Goal: Task Accomplishment & Management: Use online tool/utility

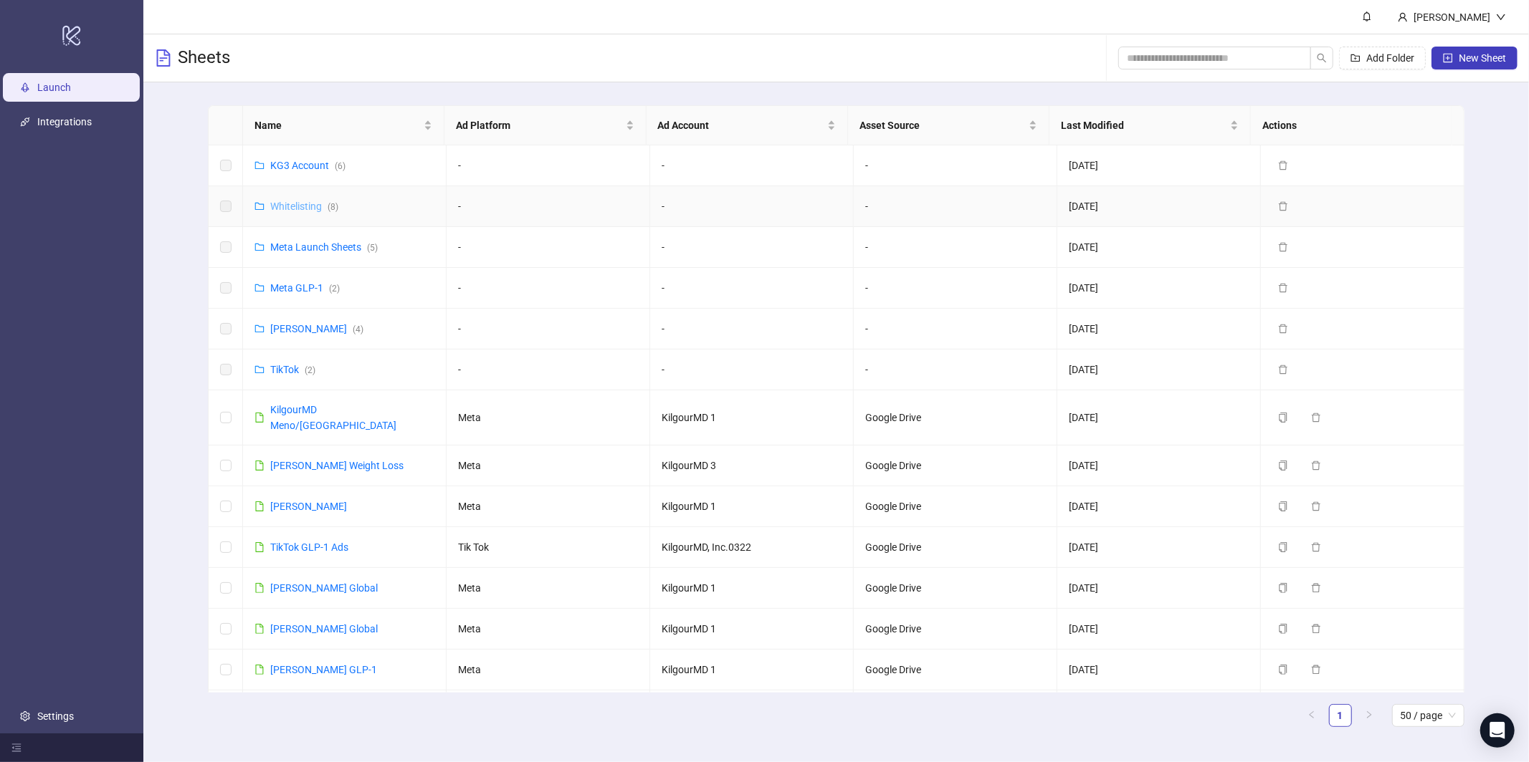
click at [316, 203] on link "Whitelisting ( 8 )" at bounding box center [304, 206] width 68 height 11
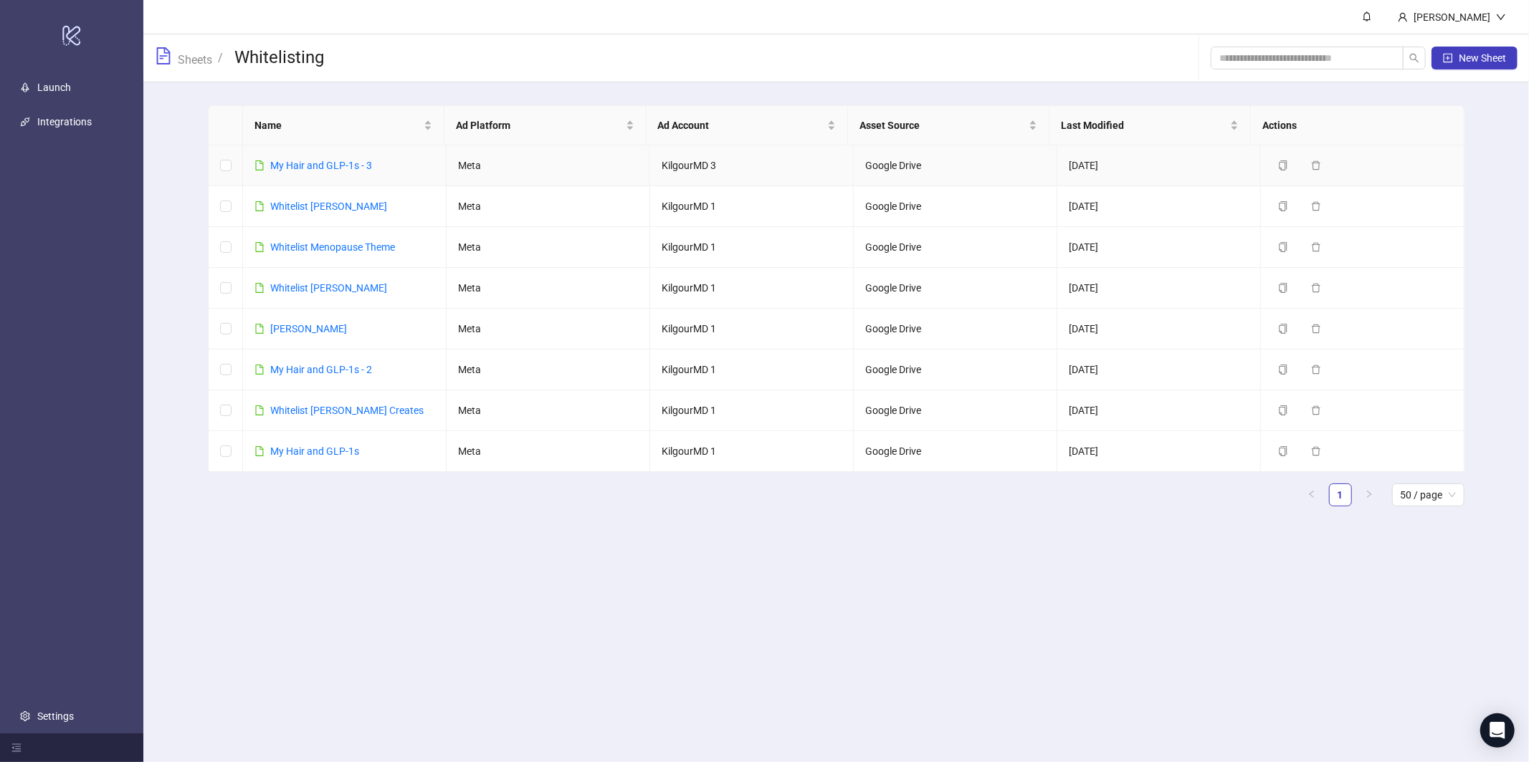
click at [356, 173] on div "​My Hair and GLP-1s - 3" at bounding box center [321, 166] width 102 height 16
click at [356, 166] on link "​My Hair and GLP-1s - 3" at bounding box center [321, 165] width 102 height 11
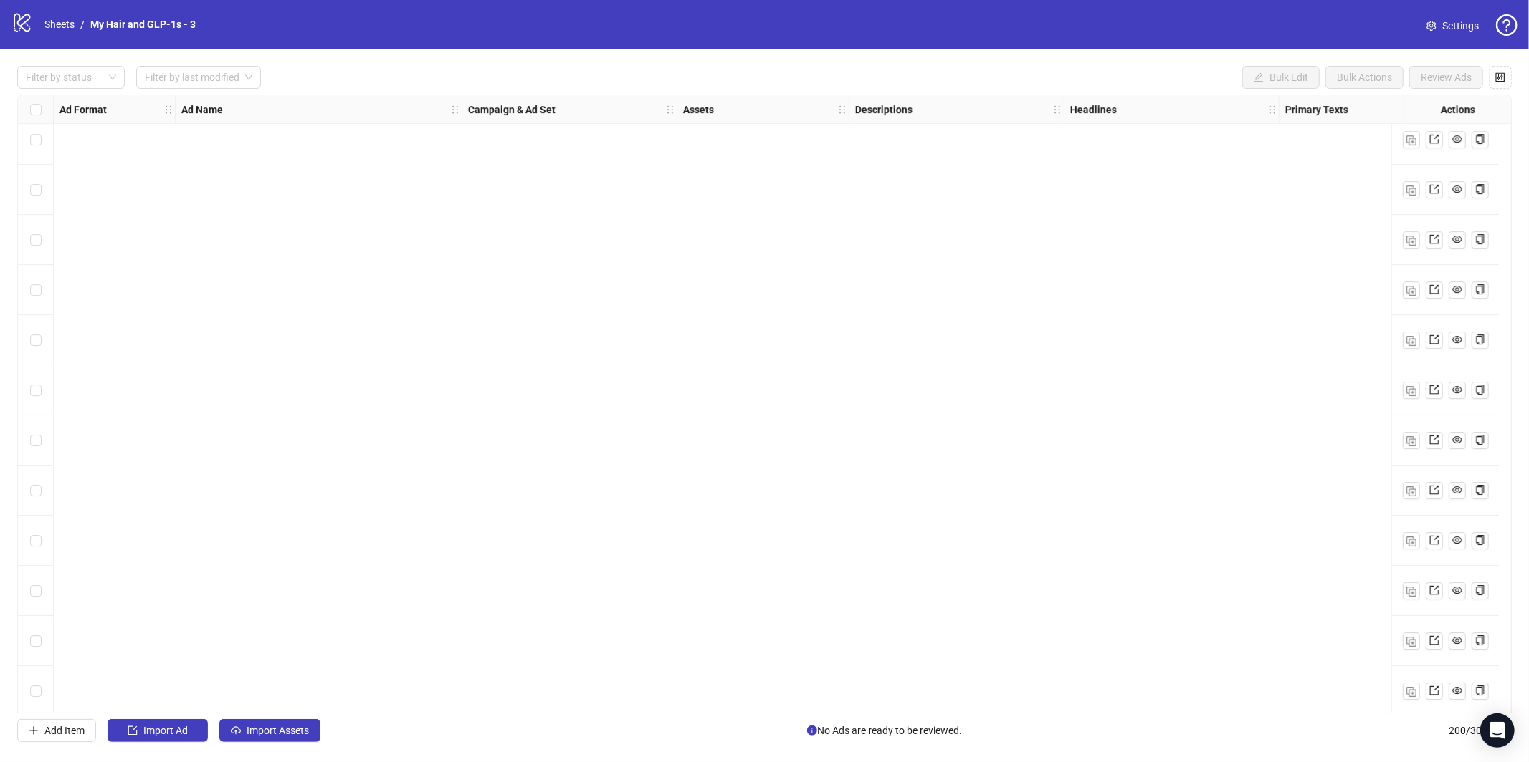
scroll to position [9449, 0]
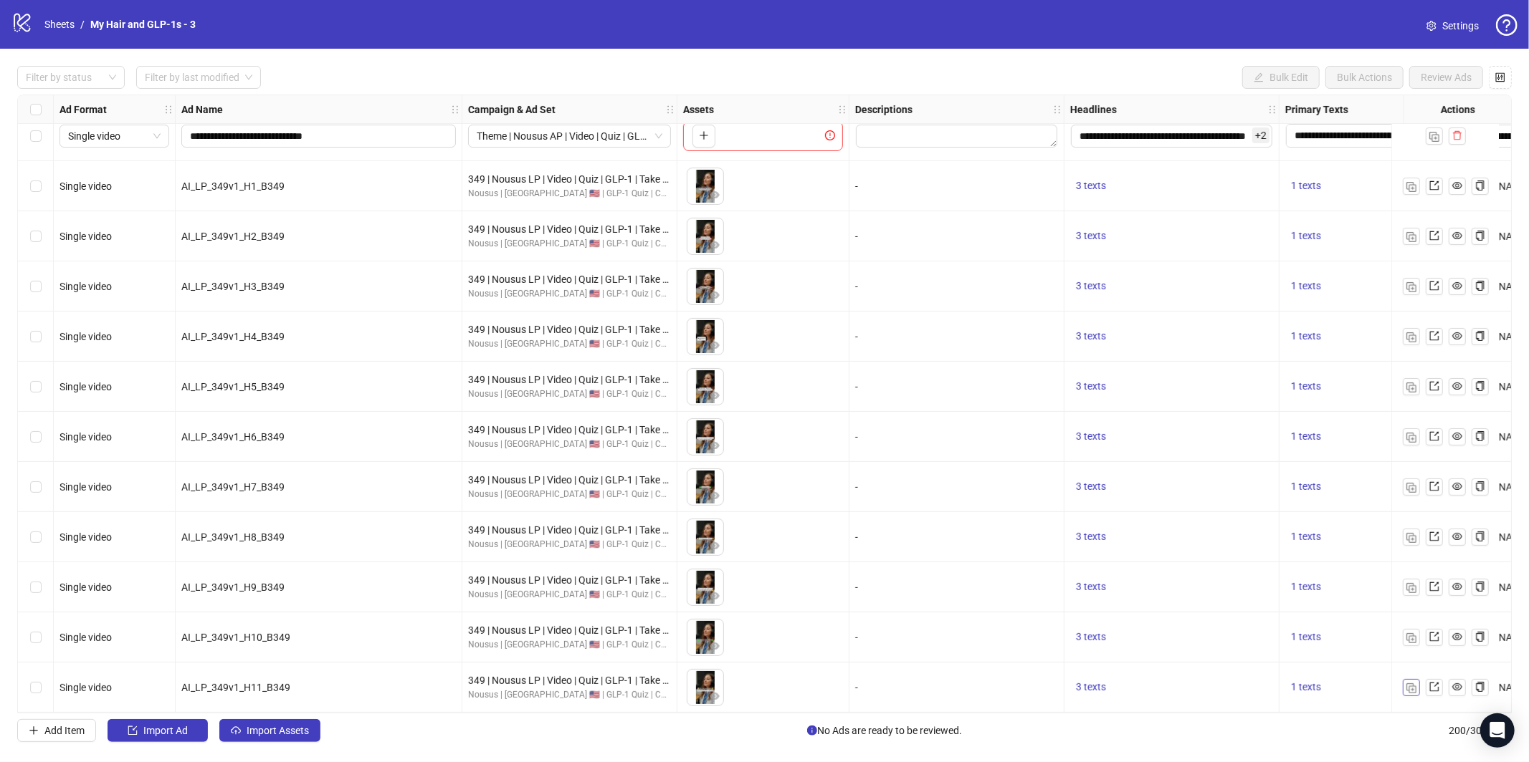
click at [1415, 684] on img "button" at bounding box center [1411, 689] width 10 height 10
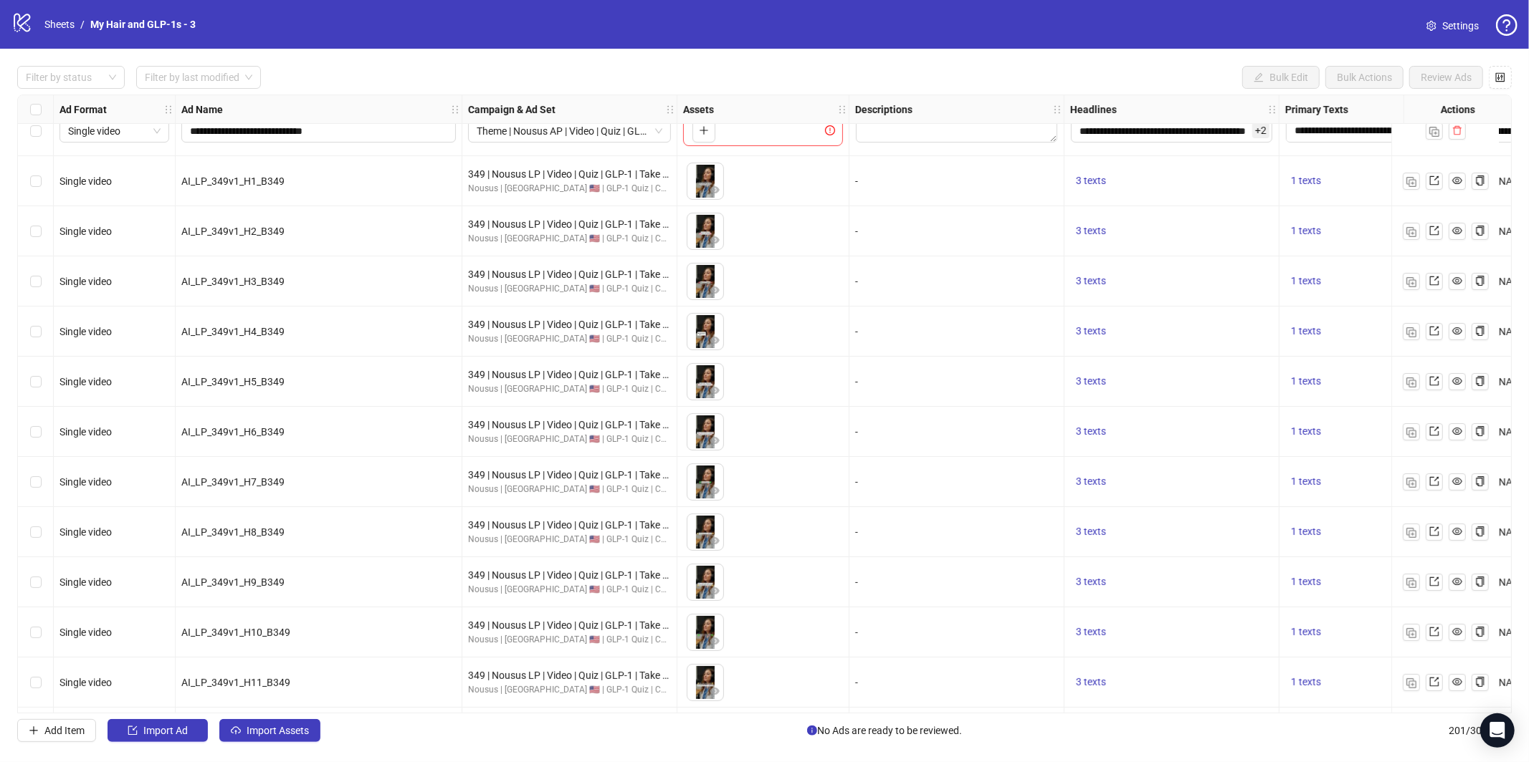
scroll to position [9499, 0]
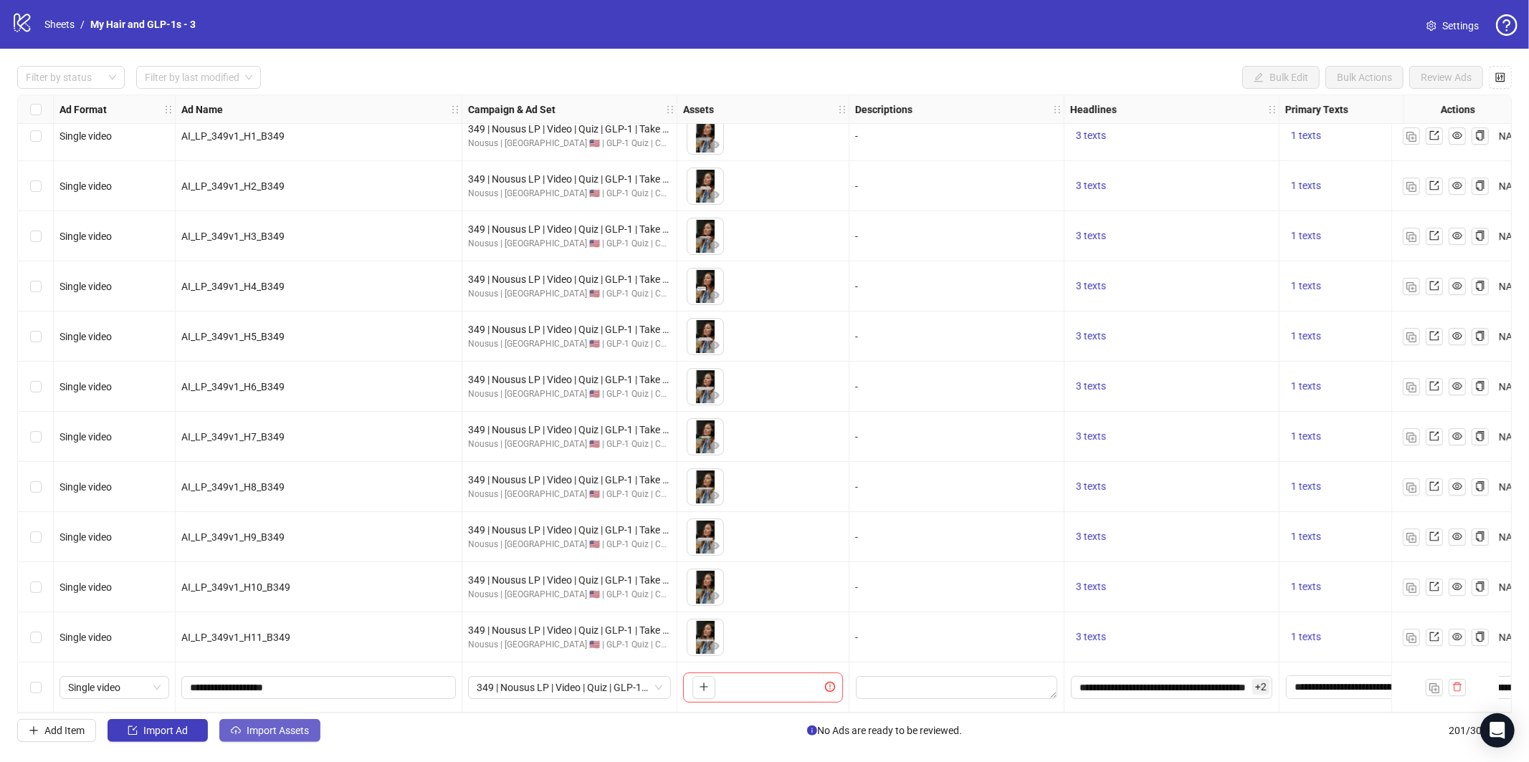
click at [274, 732] on span "Import Assets" at bounding box center [278, 730] width 62 height 11
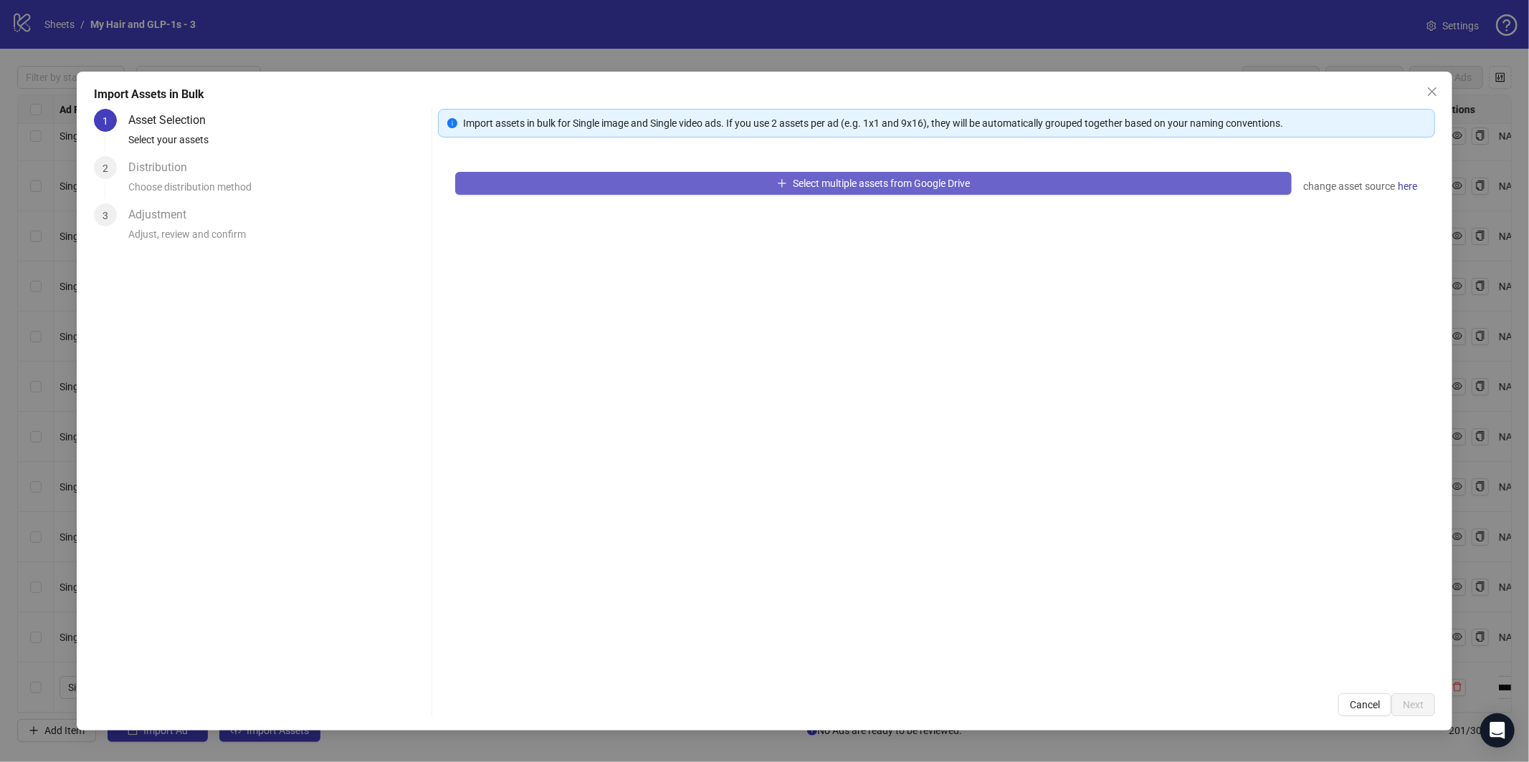
click at [627, 188] on button "Select multiple assets from Google Drive" at bounding box center [873, 183] width 836 height 23
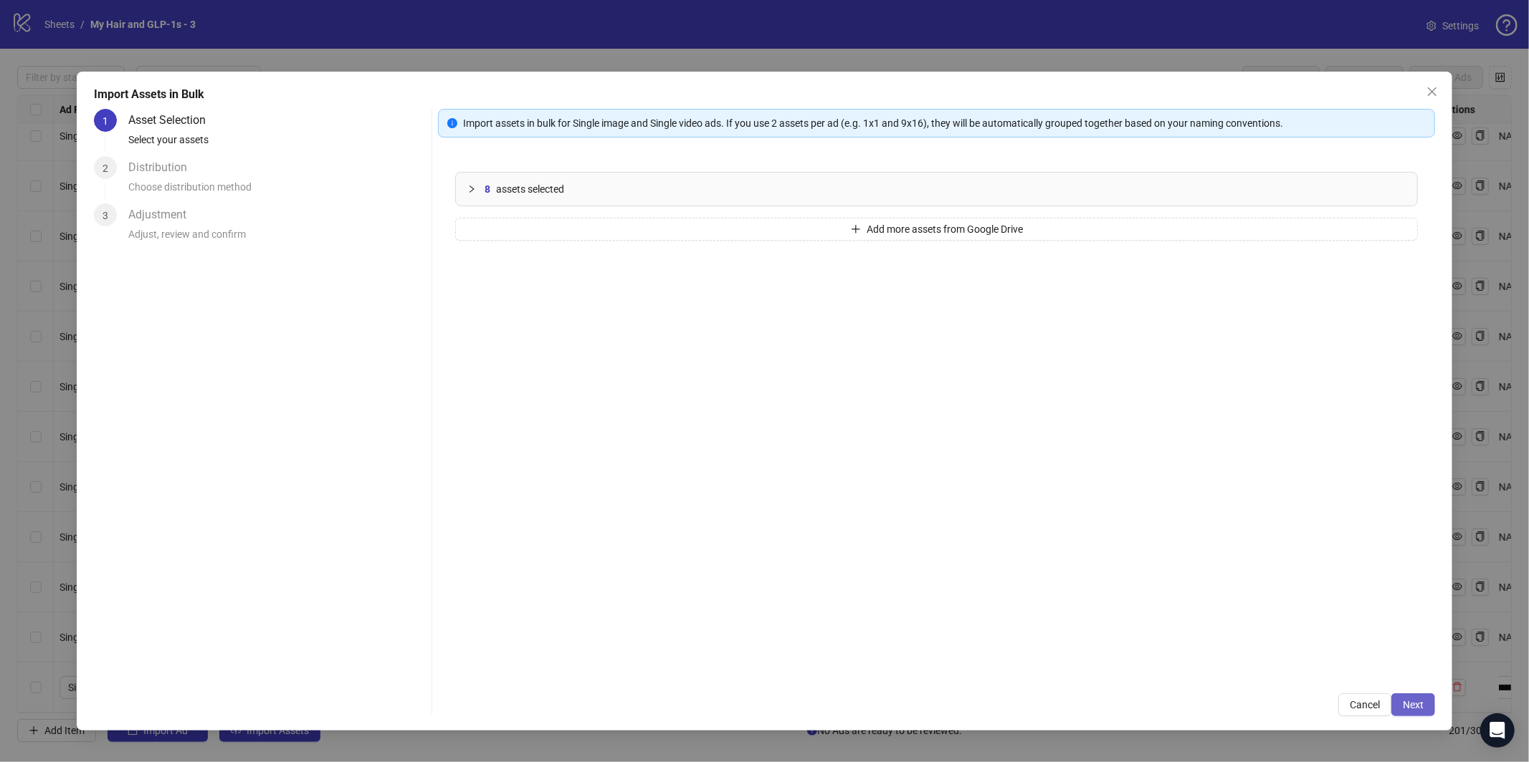
click at [1424, 713] on button "Next" at bounding box center [1413, 705] width 44 height 23
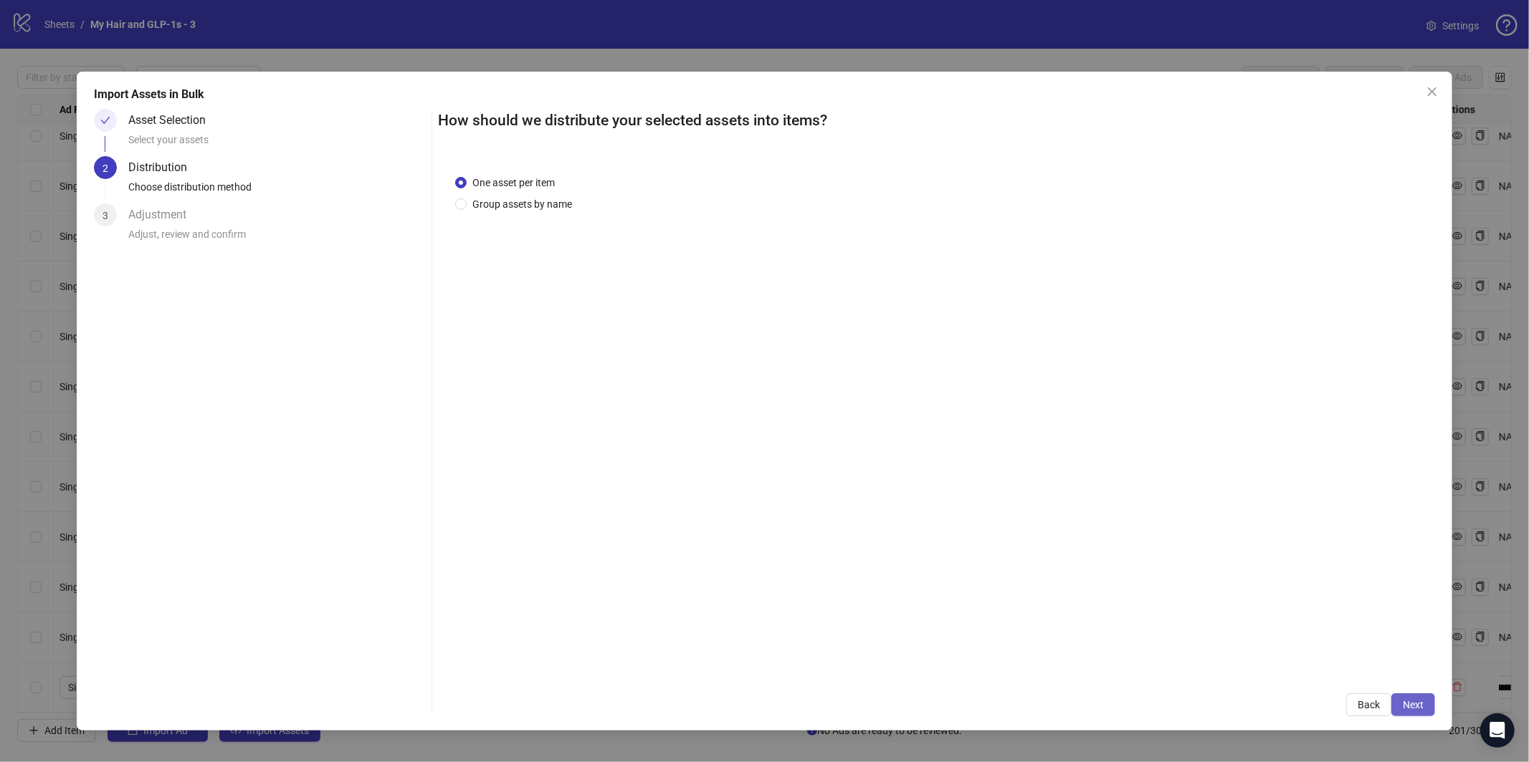
click at [1423, 706] on span "Next" at bounding box center [1412, 704] width 21 height 11
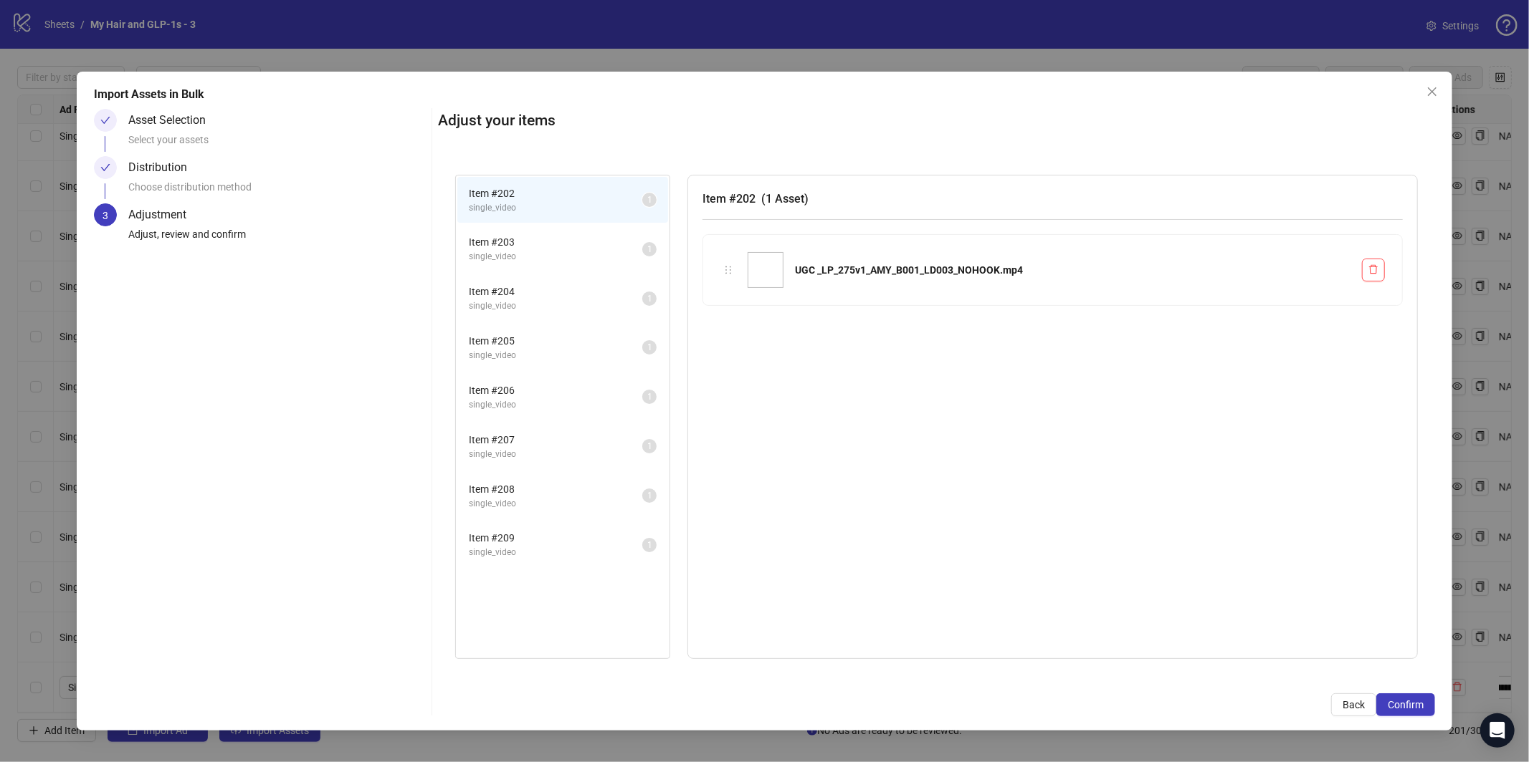
click at [1423, 706] on span "Confirm" at bounding box center [1405, 704] width 36 height 11
click at [1422, 706] on div "Import Assets in Bulk Asset Selection Select your assets Distribution Choose di…" at bounding box center [764, 381] width 1529 height 762
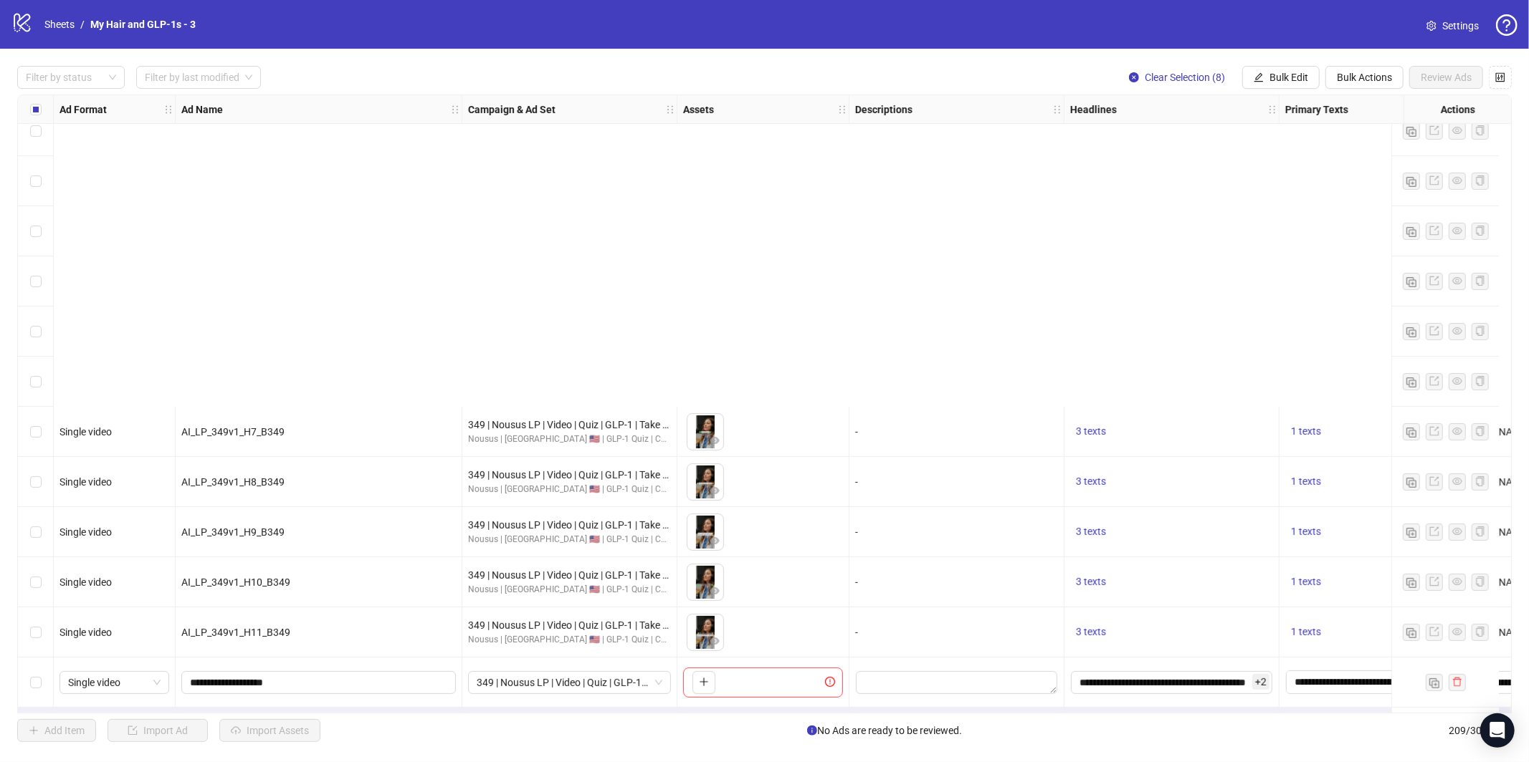
scroll to position [9900, 0]
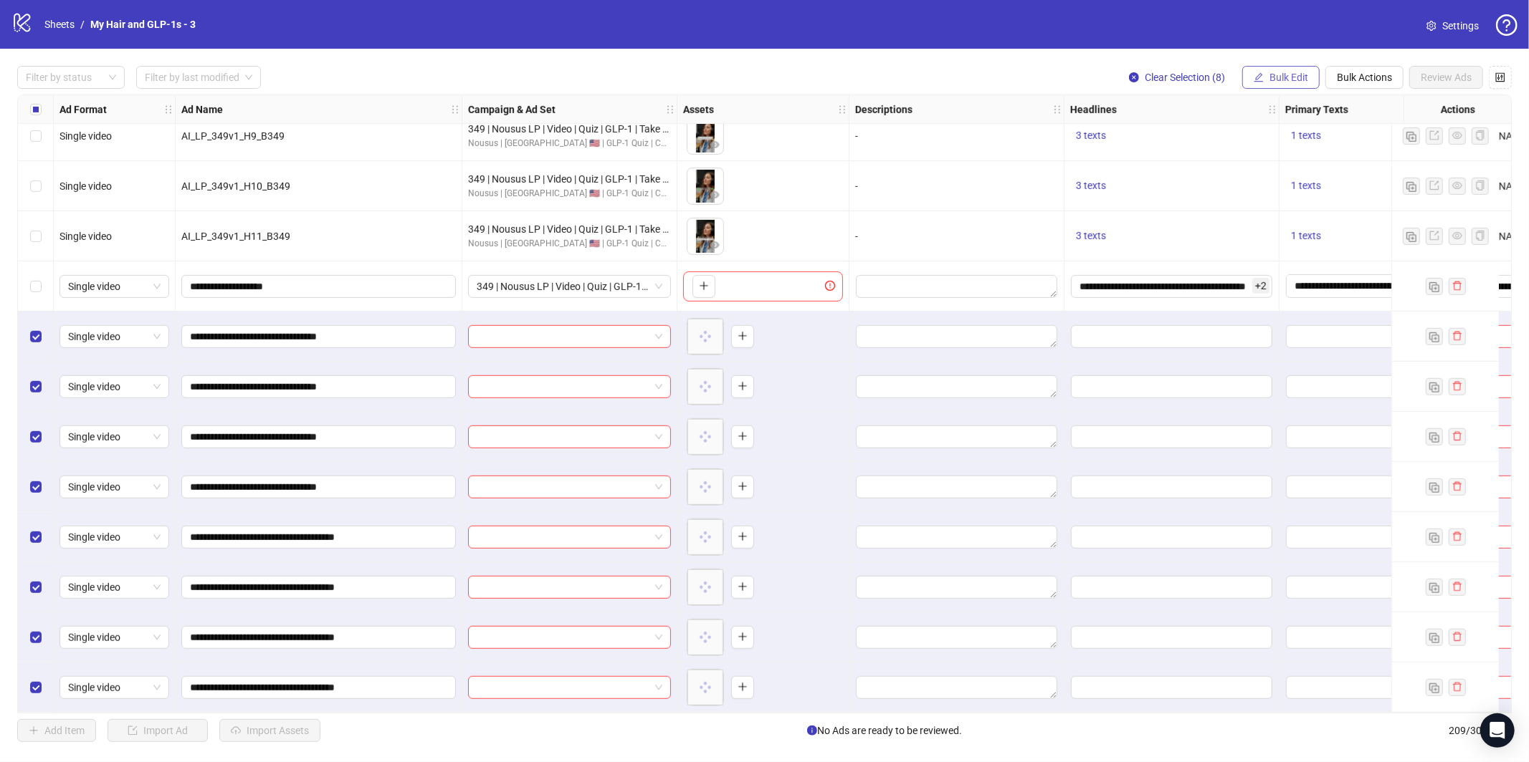
click at [1275, 86] on button "Bulk Edit" at bounding box center [1280, 77] width 77 height 23
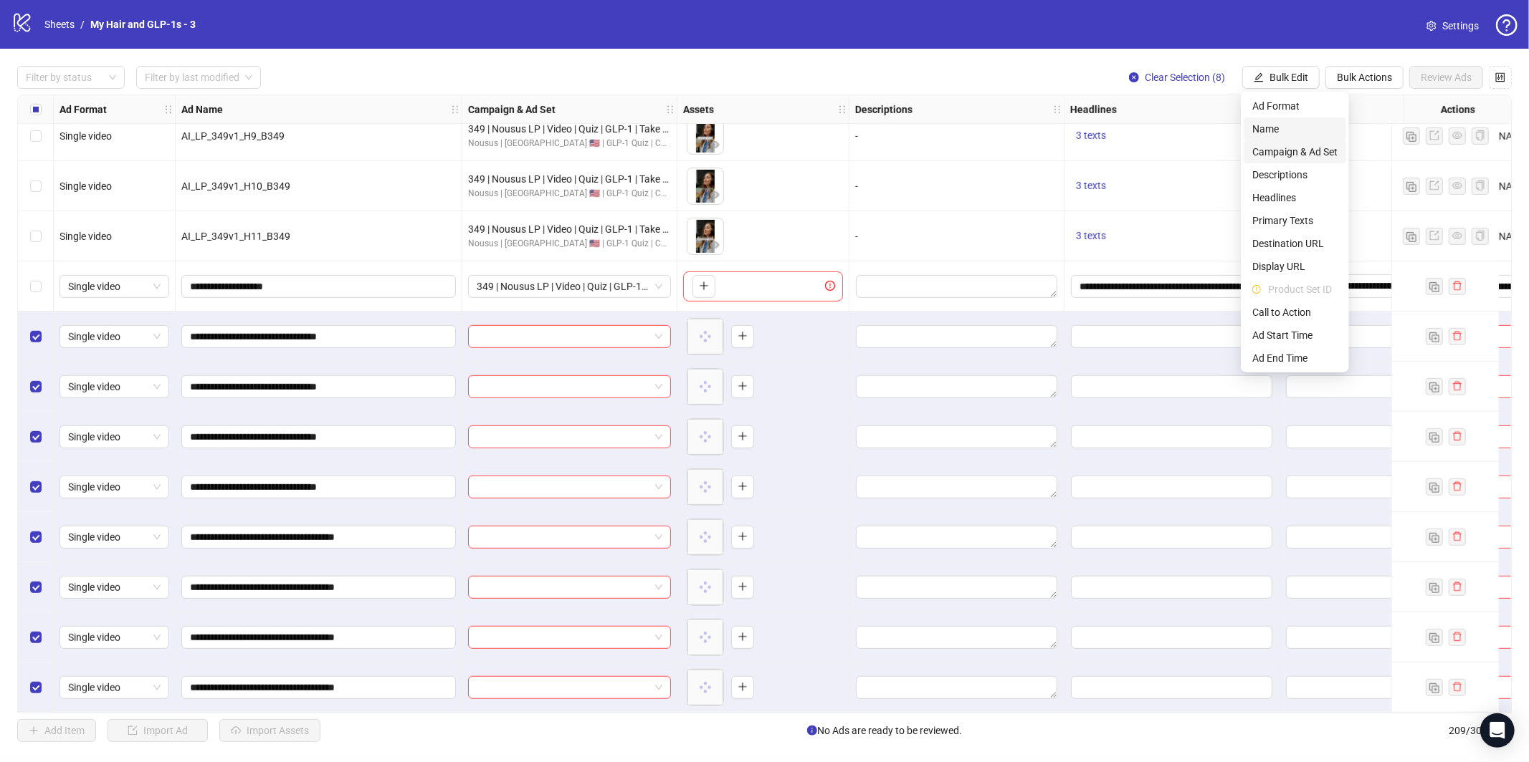
click at [1277, 144] on span "Campaign & Ad Set" at bounding box center [1294, 152] width 85 height 16
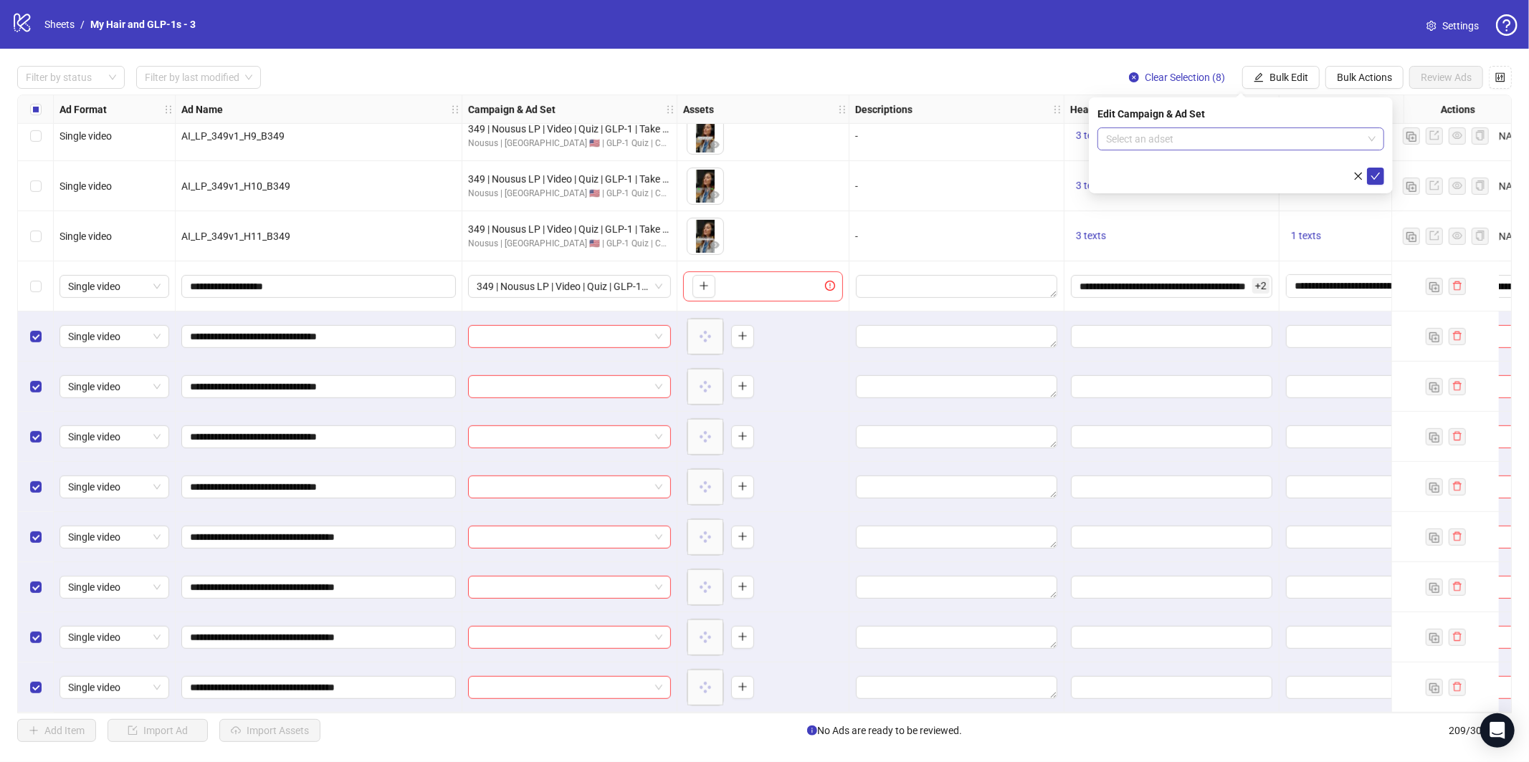
click at [1256, 142] on input "search" at bounding box center [1234, 138] width 257 height 21
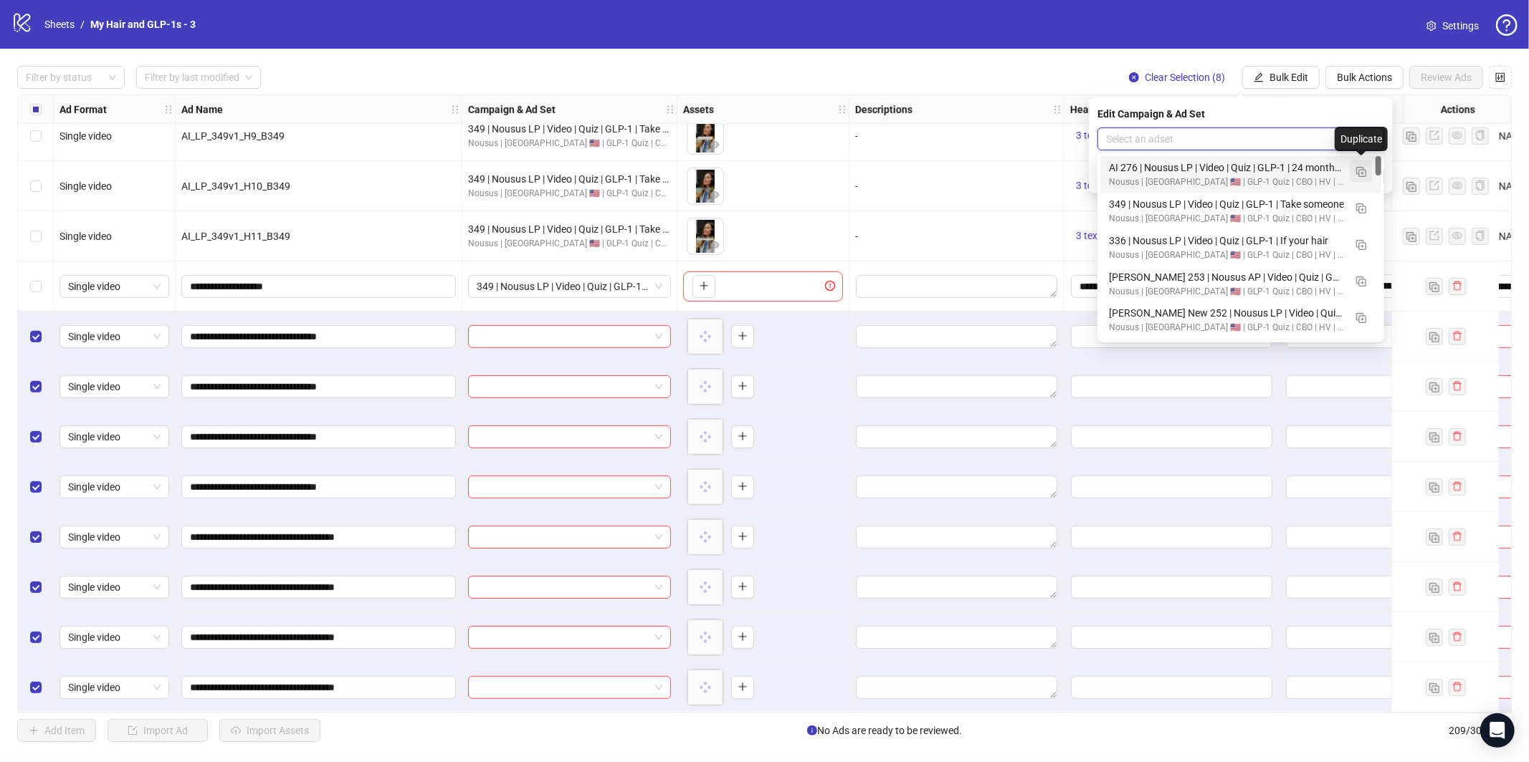
click at [1356, 167] on img "button" at bounding box center [1361, 172] width 10 height 10
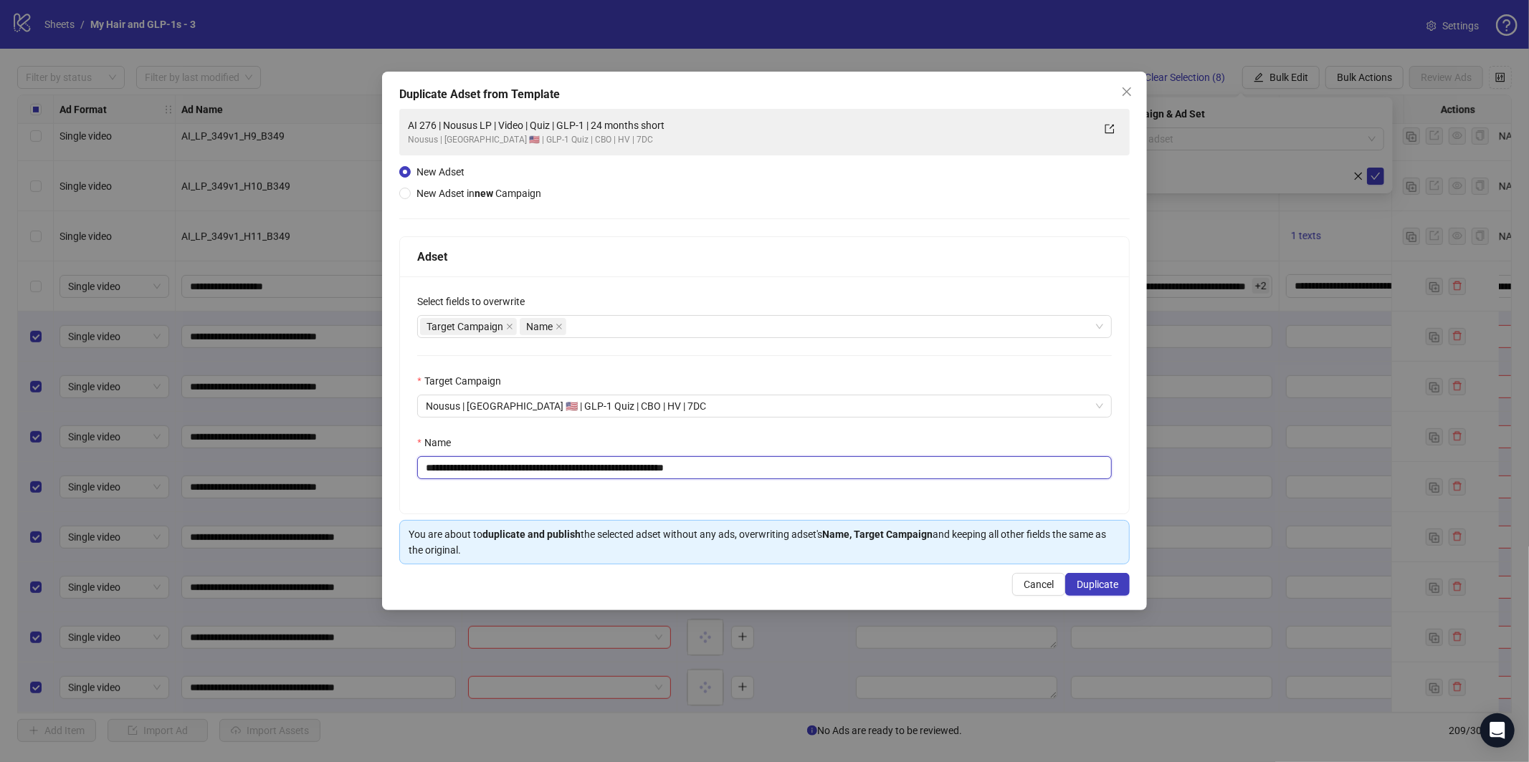
click at [734, 477] on input "**********" at bounding box center [764, 467] width 694 height 23
paste input "text"
type input "**********"
click at [1091, 583] on span "Duplicate" at bounding box center [1097, 584] width 42 height 11
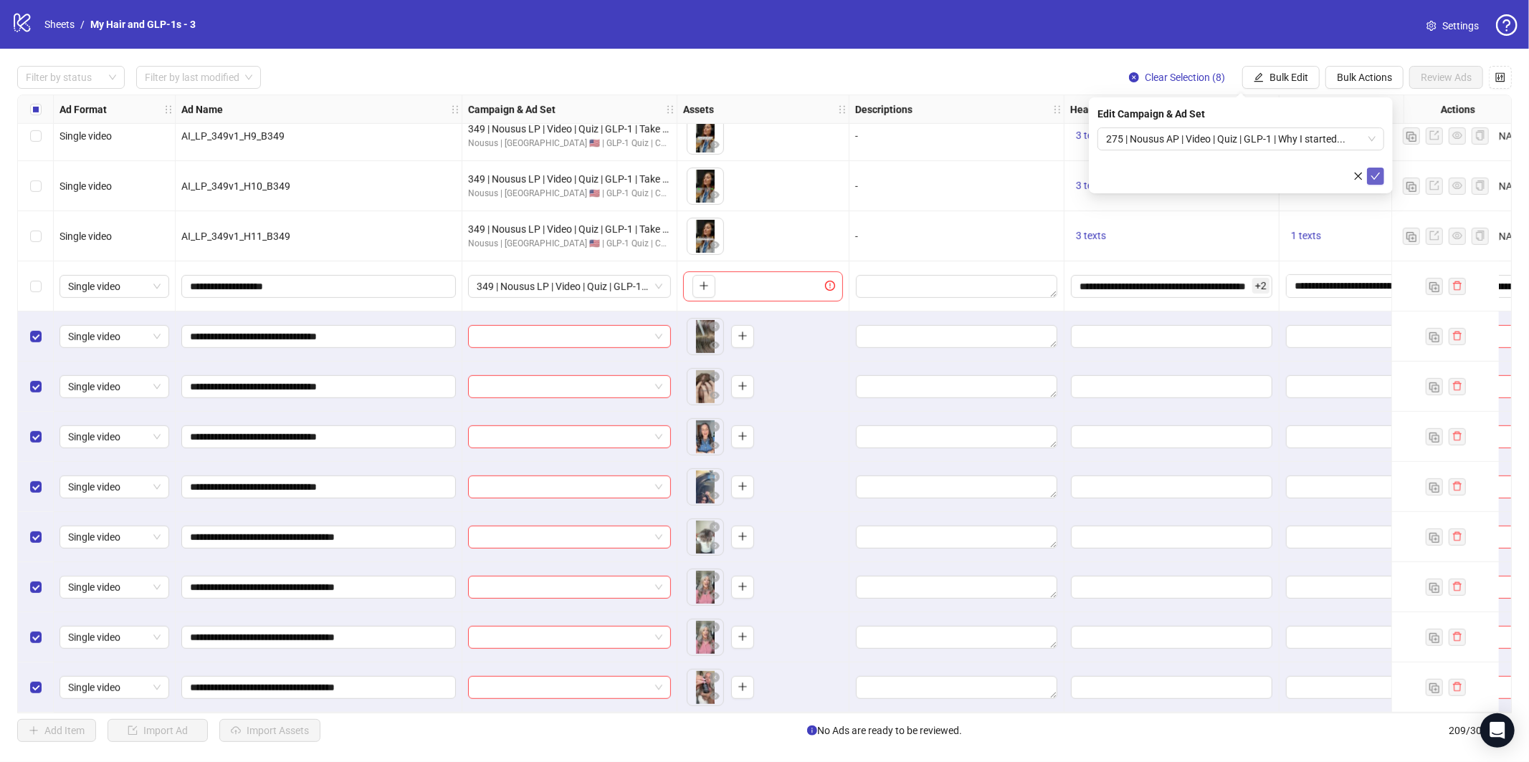
click at [1378, 184] on button "submit" at bounding box center [1375, 176] width 17 height 17
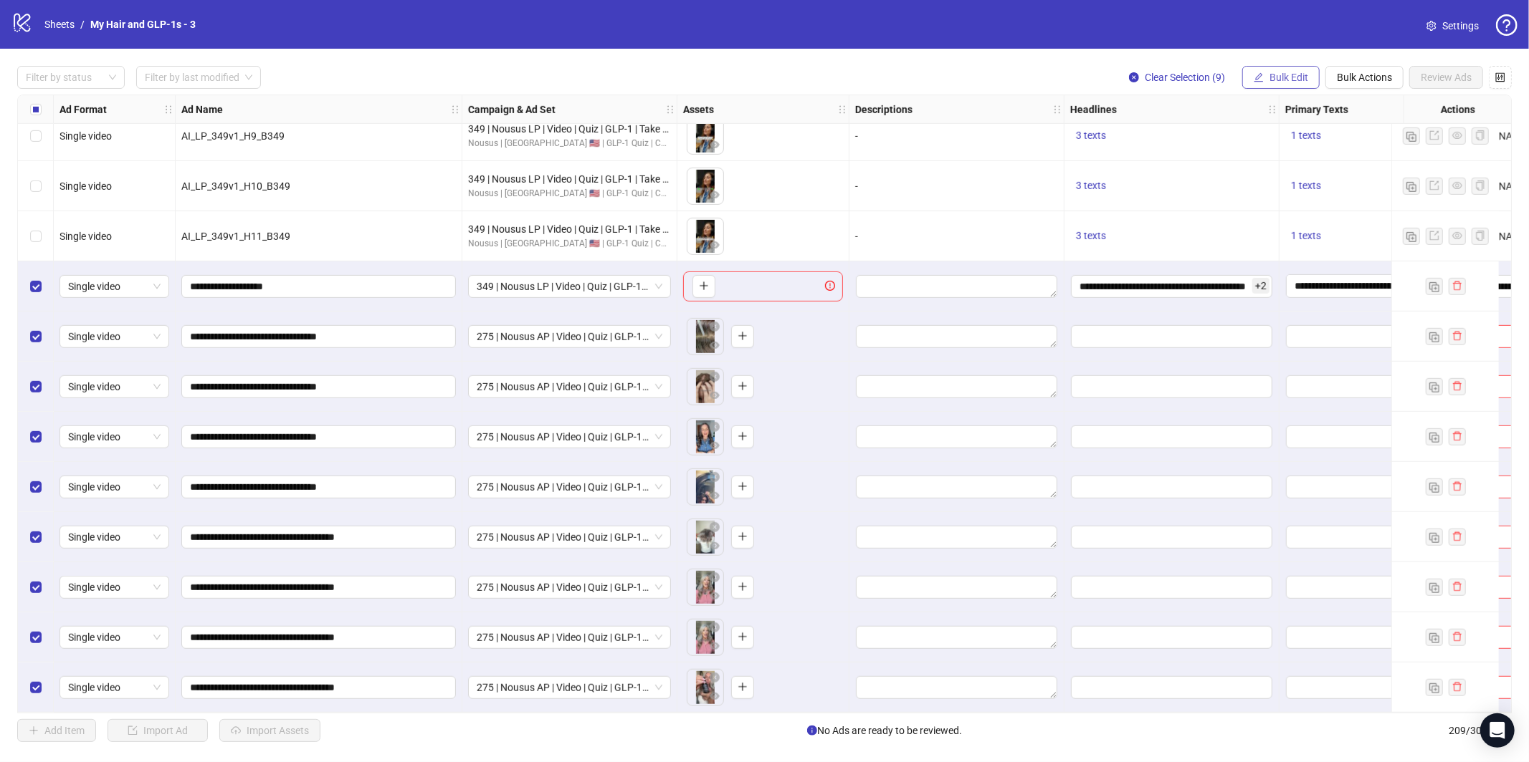
click at [1309, 80] on button "Bulk Edit" at bounding box center [1280, 77] width 77 height 23
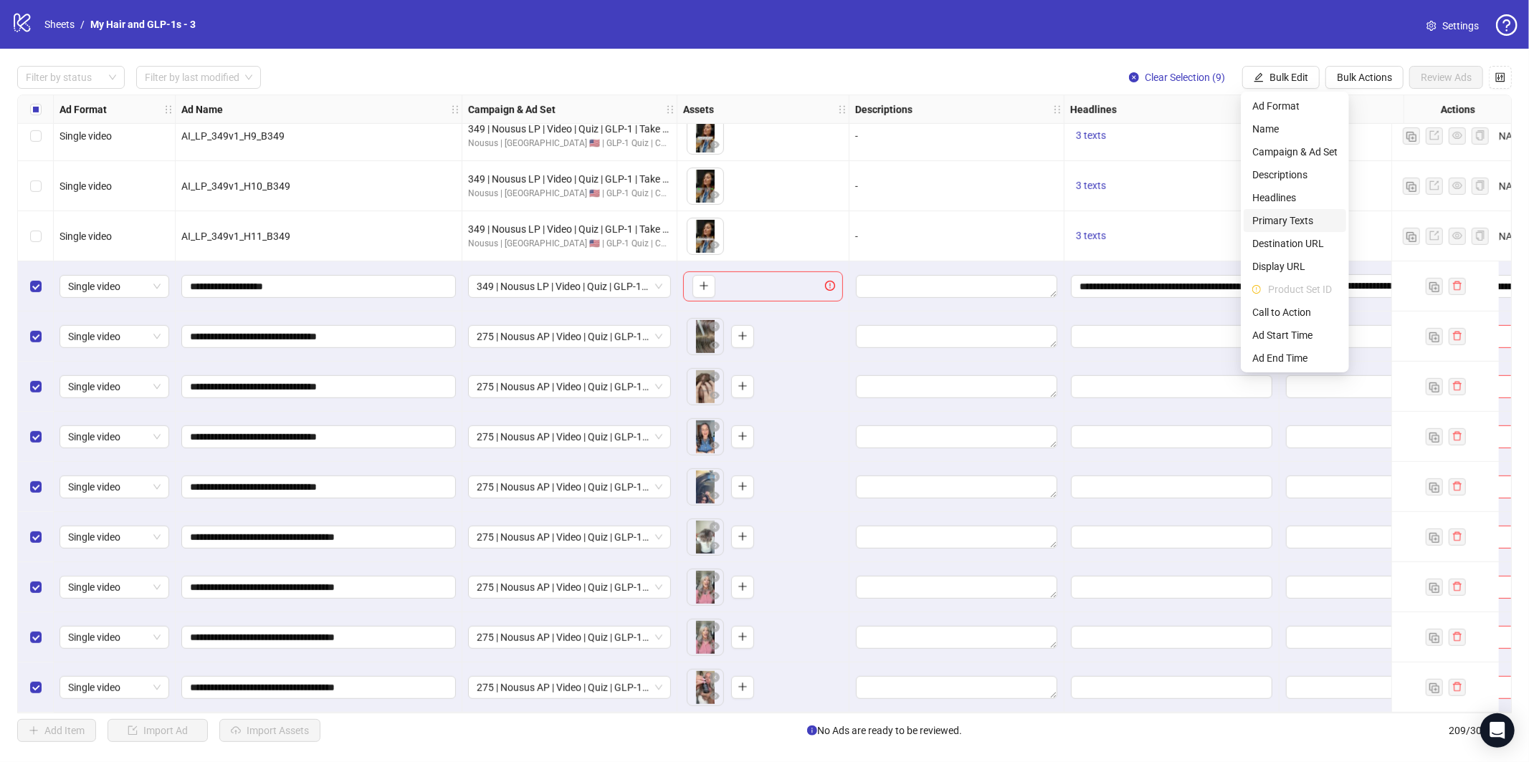
click at [1271, 221] on span "Primary Texts" at bounding box center [1294, 221] width 85 height 16
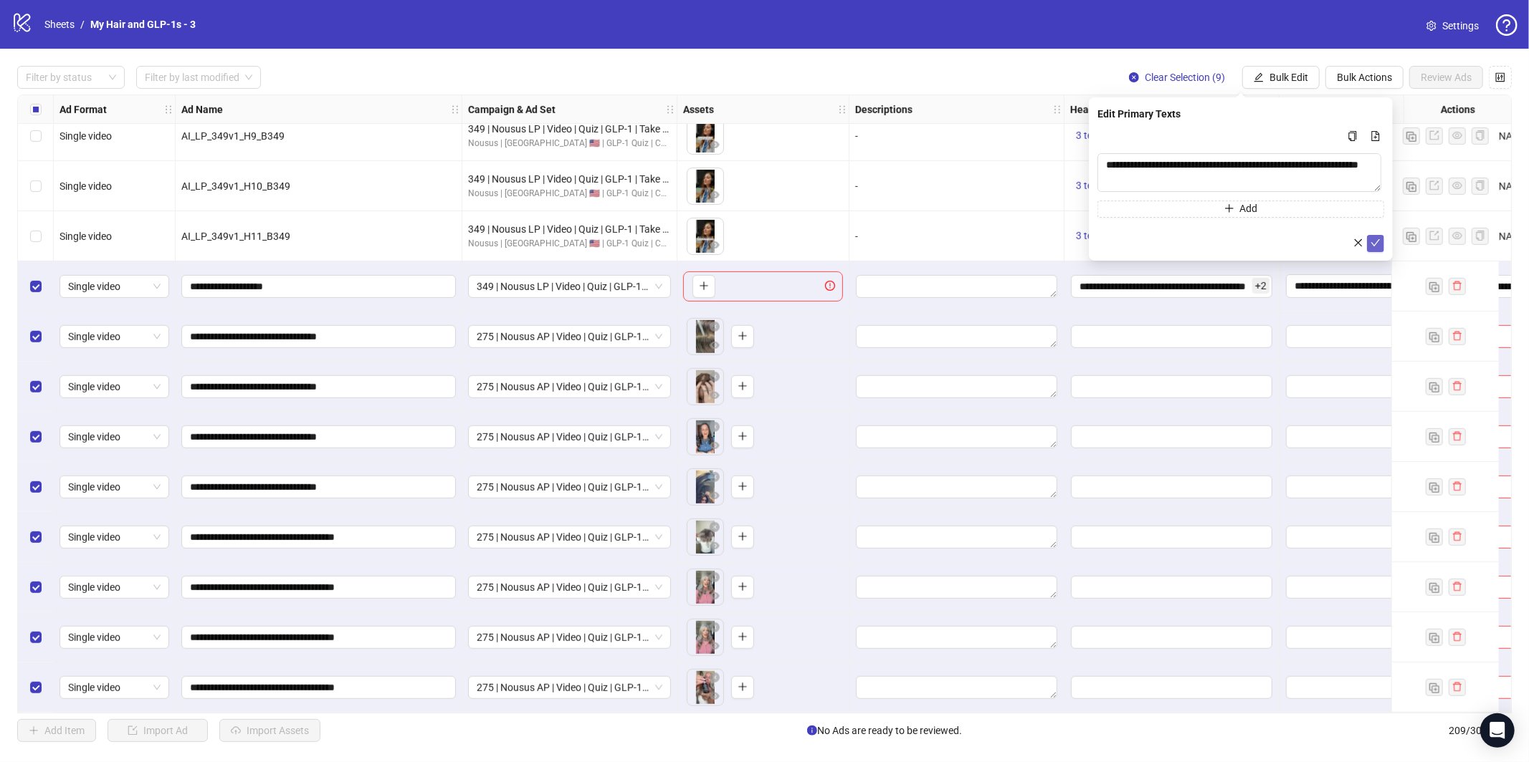
click at [1370, 245] on icon "check" at bounding box center [1375, 243] width 10 height 10
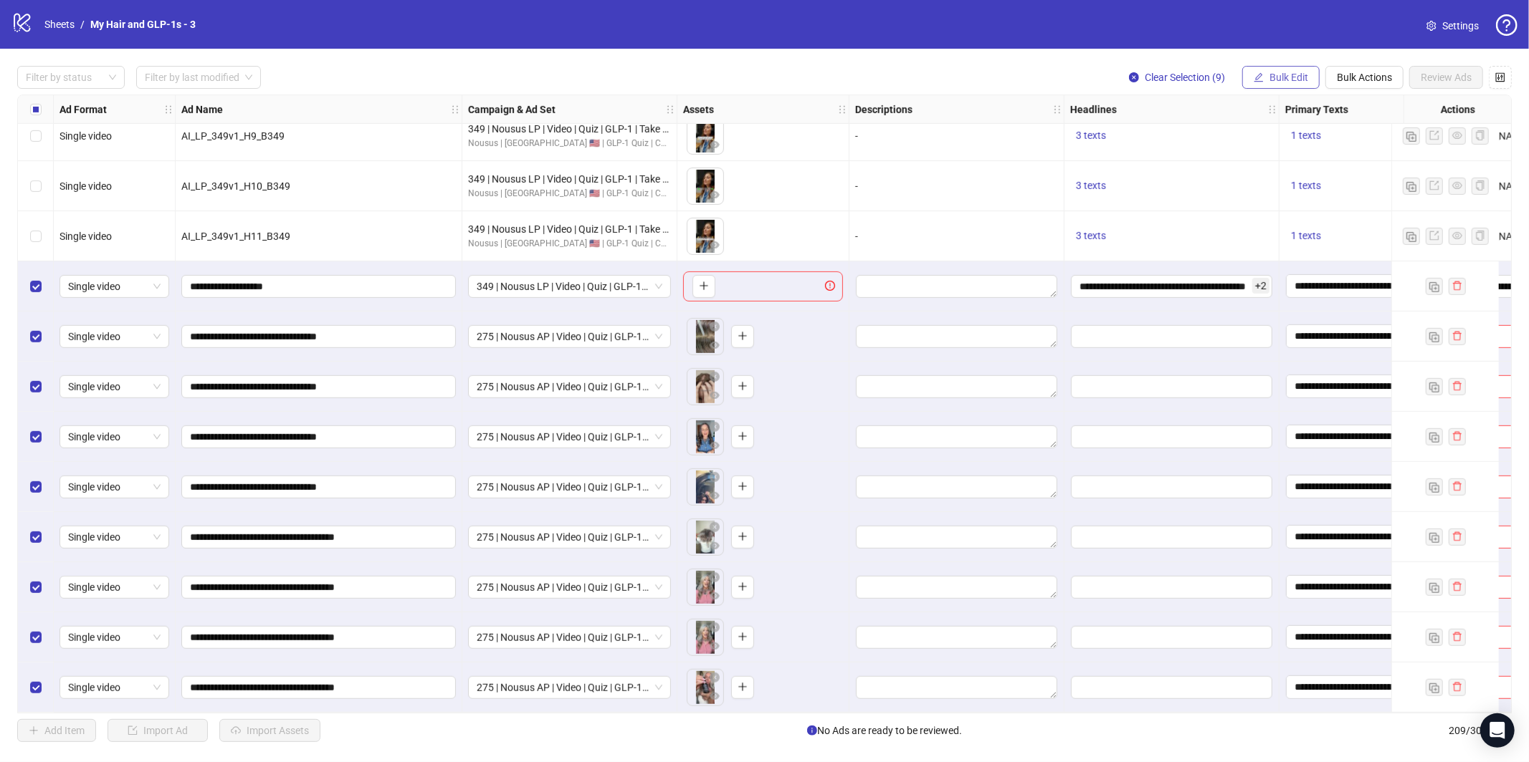
click at [1278, 68] on button "Bulk Edit" at bounding box center [1280, 77] width 77 height 23
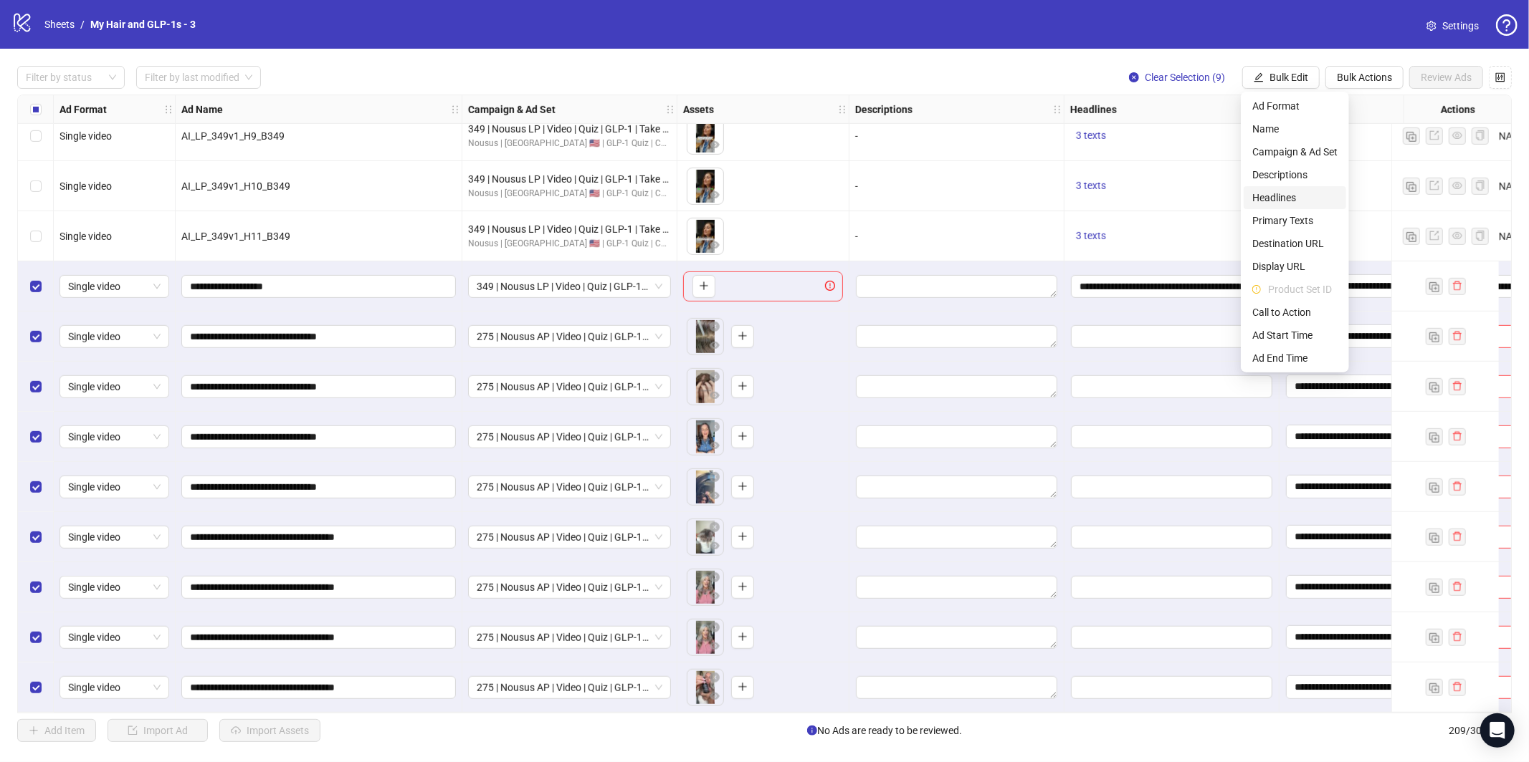
click at [1290, 196] on span "Headlines" at bounding box center [1294, 198] width 85 height 16
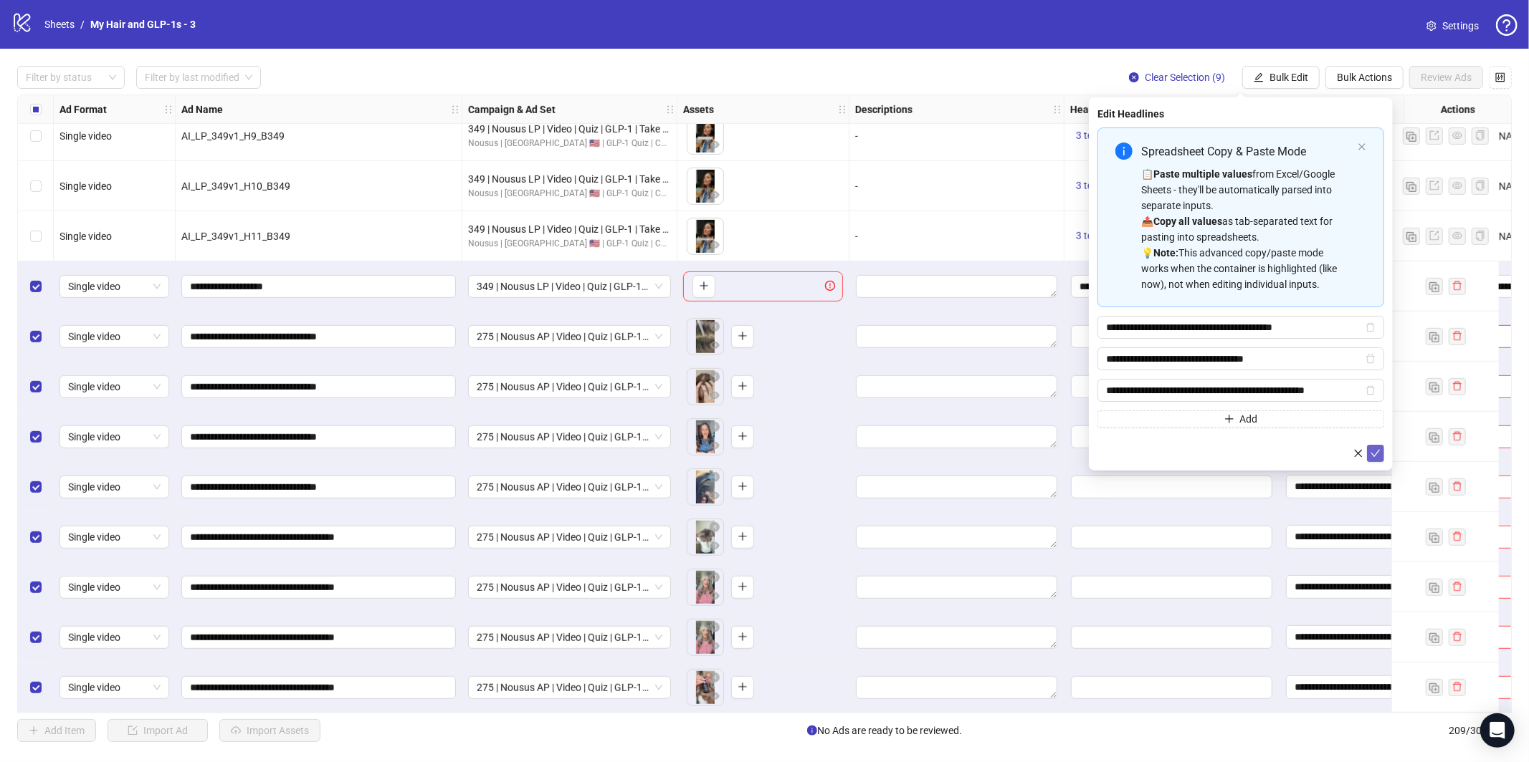
click at [1374, 451] on icon "check" at bounding box center [1375, 454] width 10 height 10
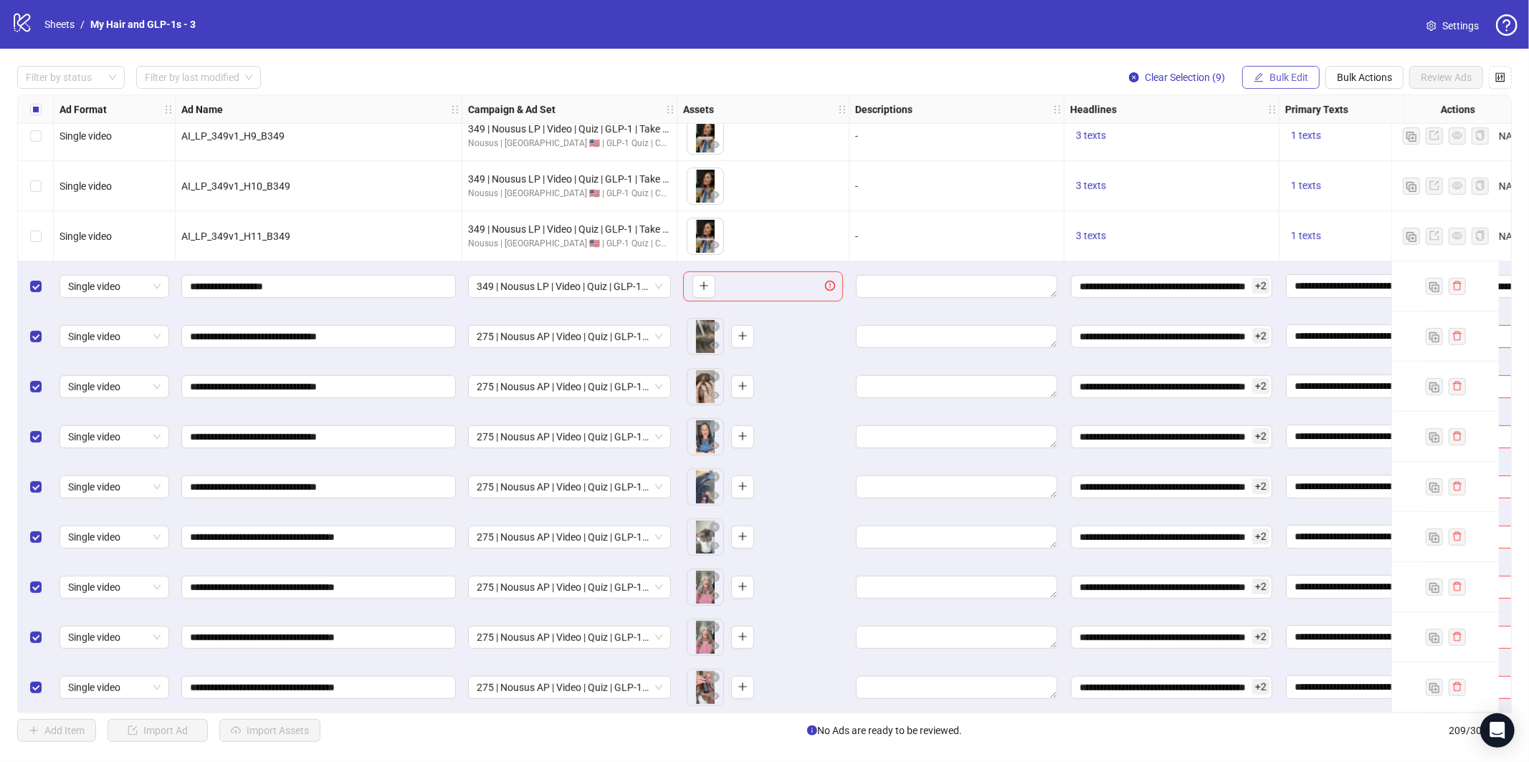
click at [1271, 76] on span "Bulk Edit" at bounding box center [1288, 77] width 39 height 11
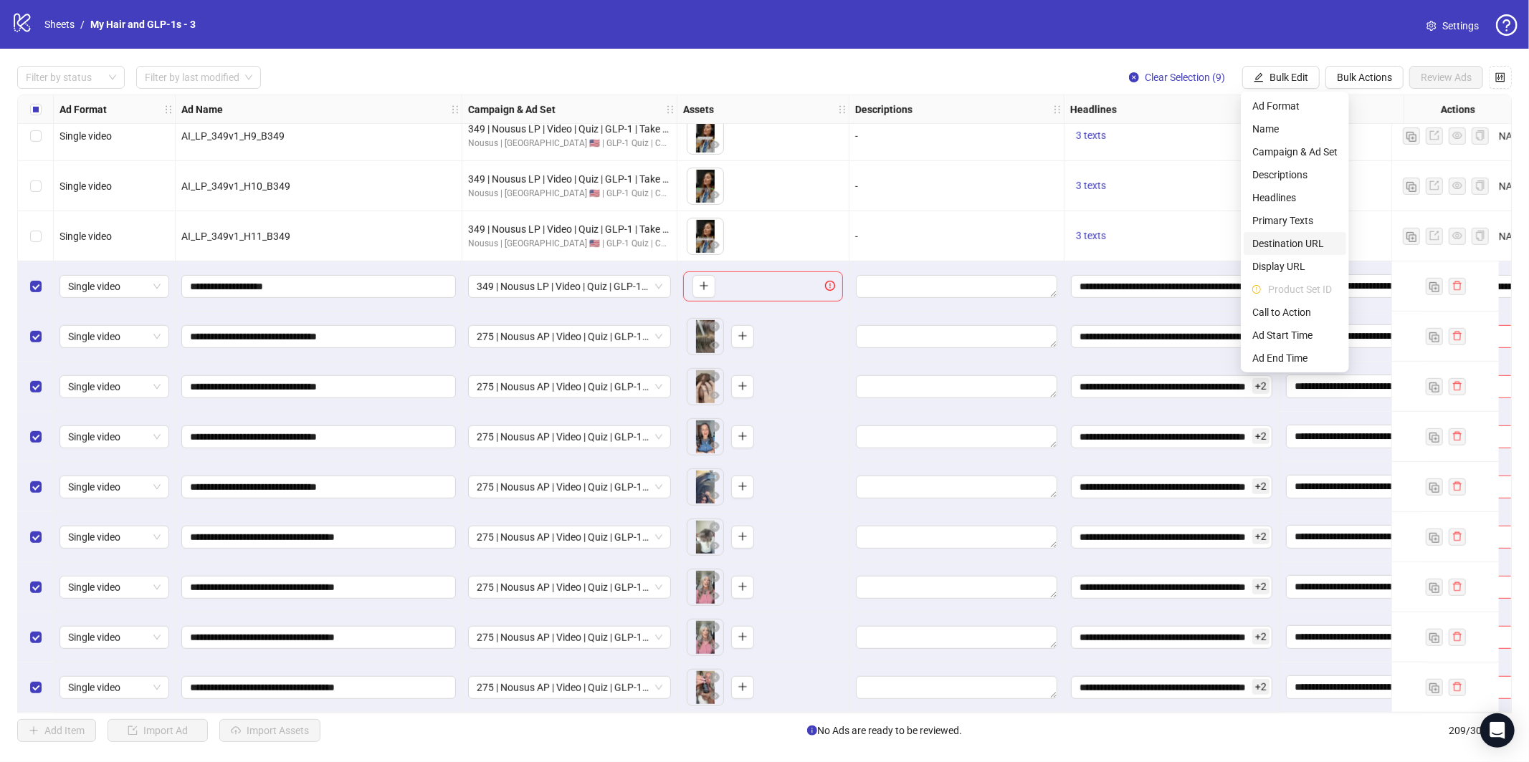
click at [1292, 244] on span "Destination URL" at bounding box center [1294, 244] width 85 height 16
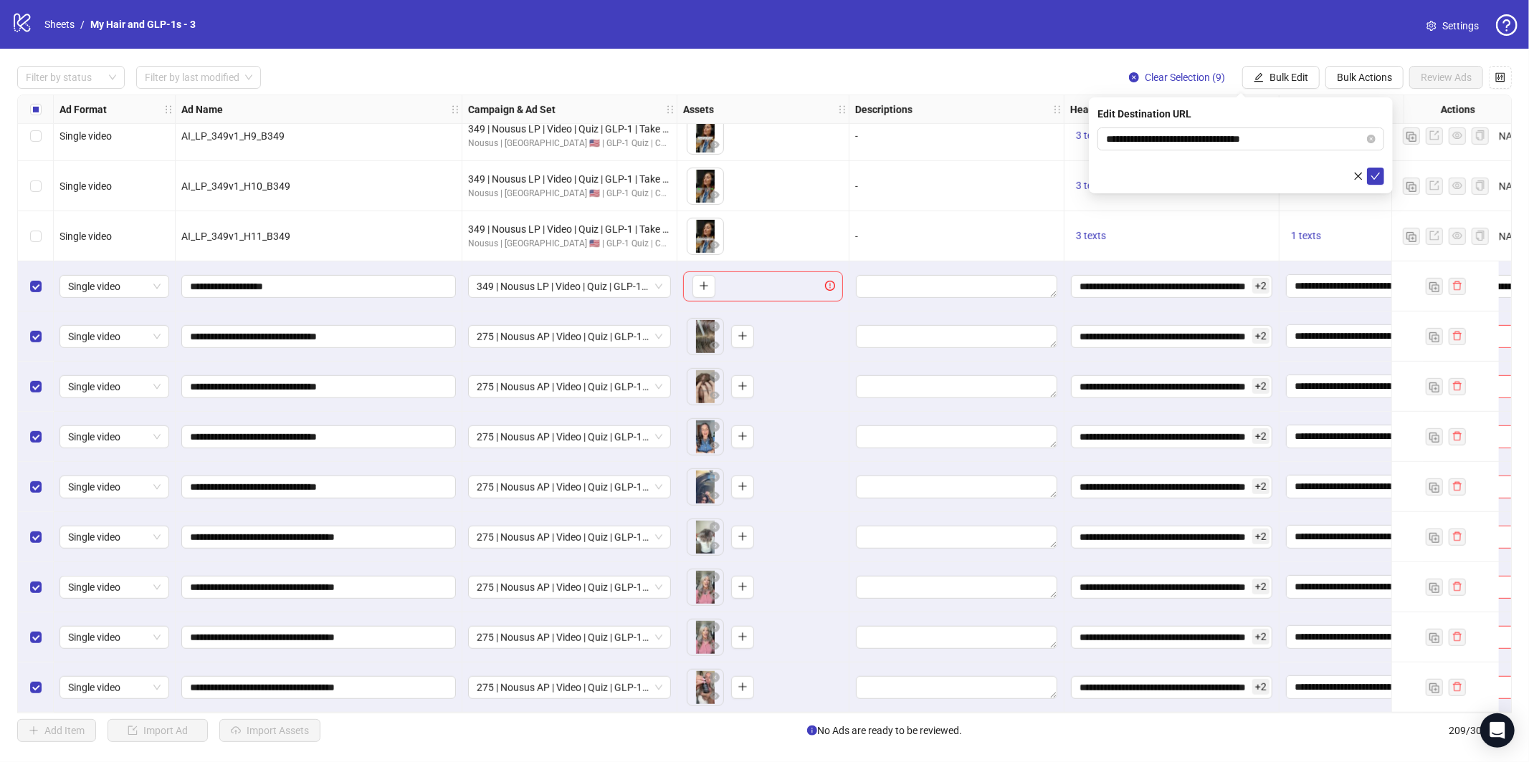
click at [1377, 185] on div "**********" at bounding box center [1241, 145] width 304 height 96
click at [1377, 171] on icon "check" at bounding box center [1375, 176] width 10 height 10
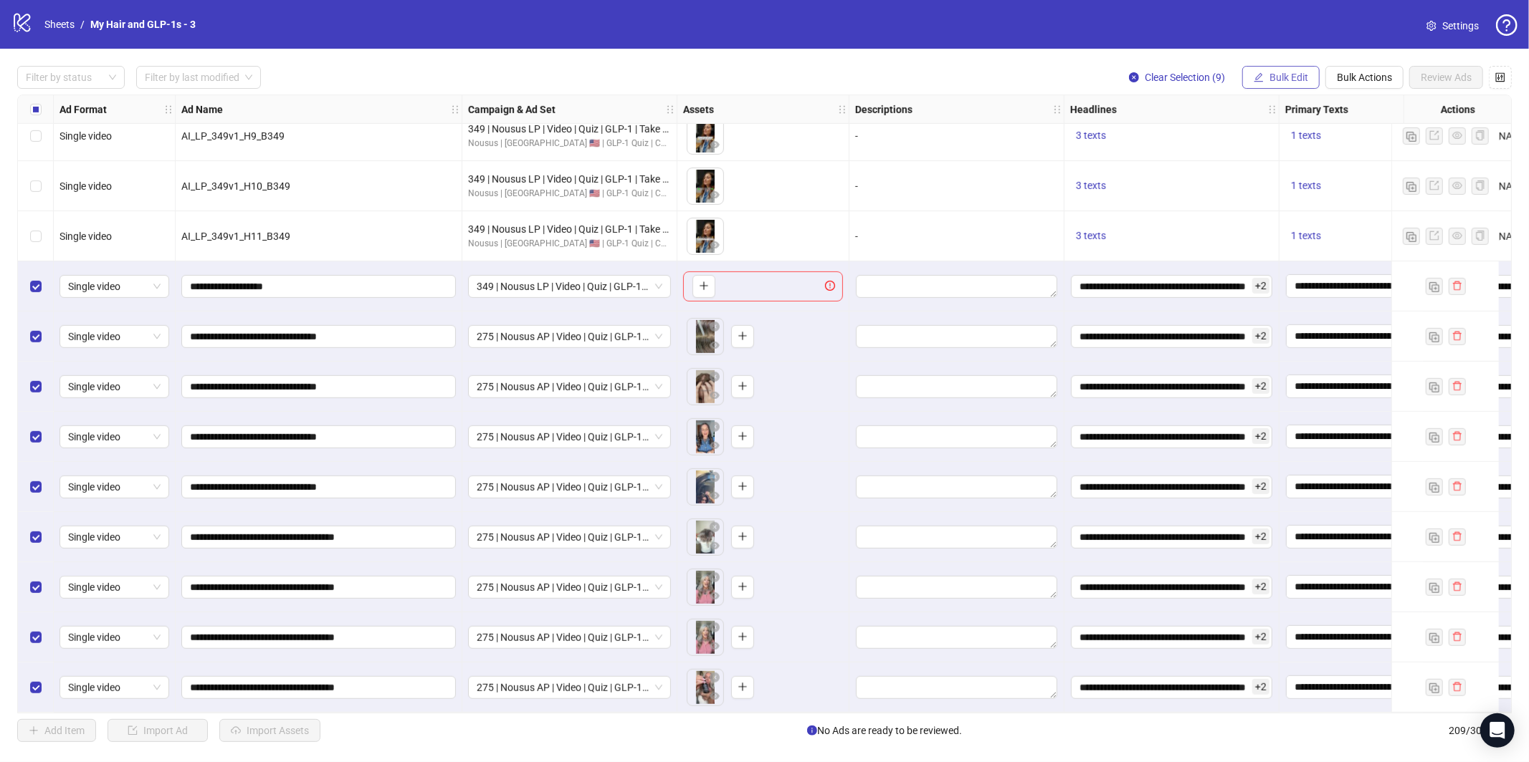
click at [1298, 82] on span "Bulk Edit" at bounding box center [1288, 77] width 39 height 11
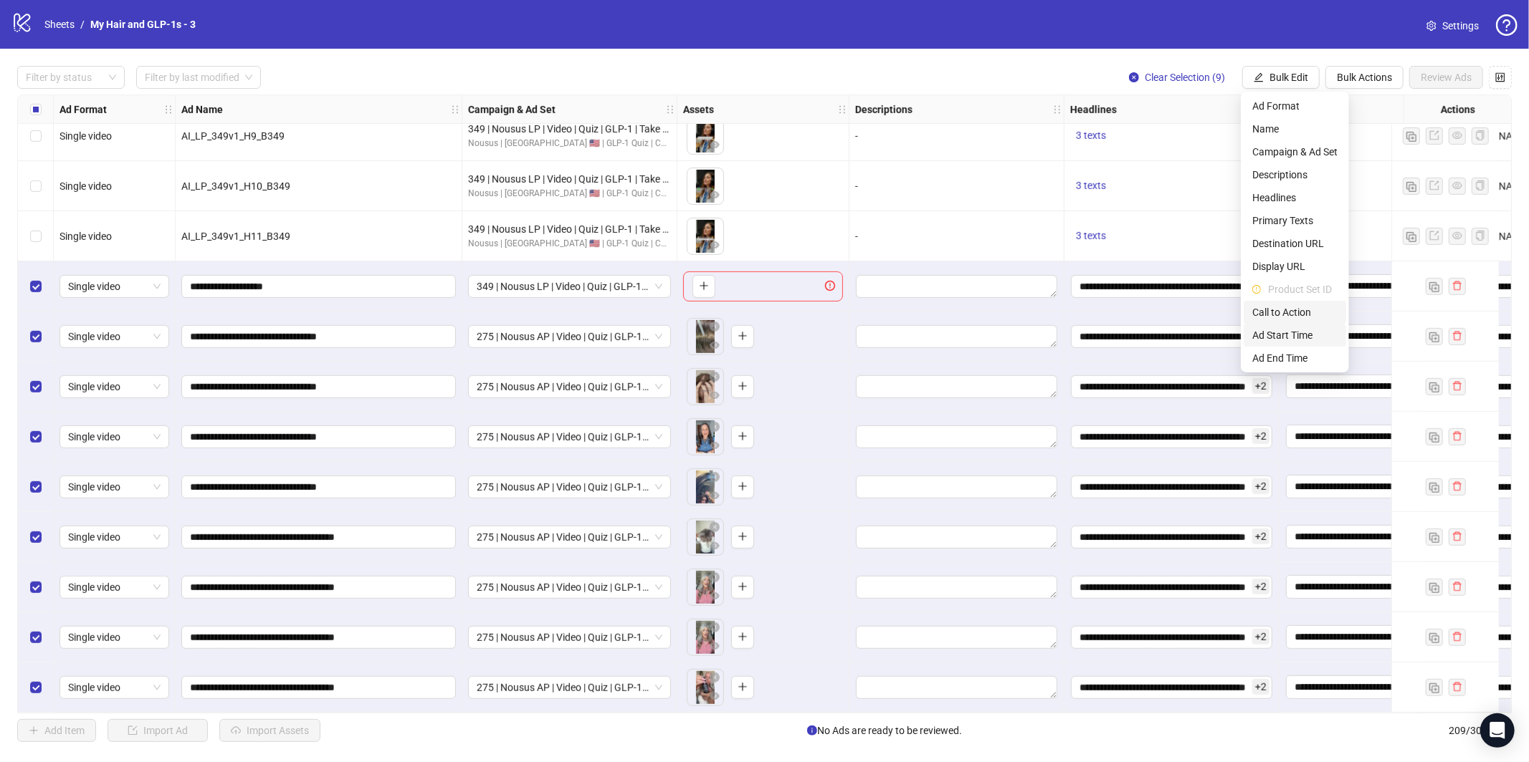
click at [1296, 312] on span "Call to Action" at bounding box center [1294, 313] width 85 height 16
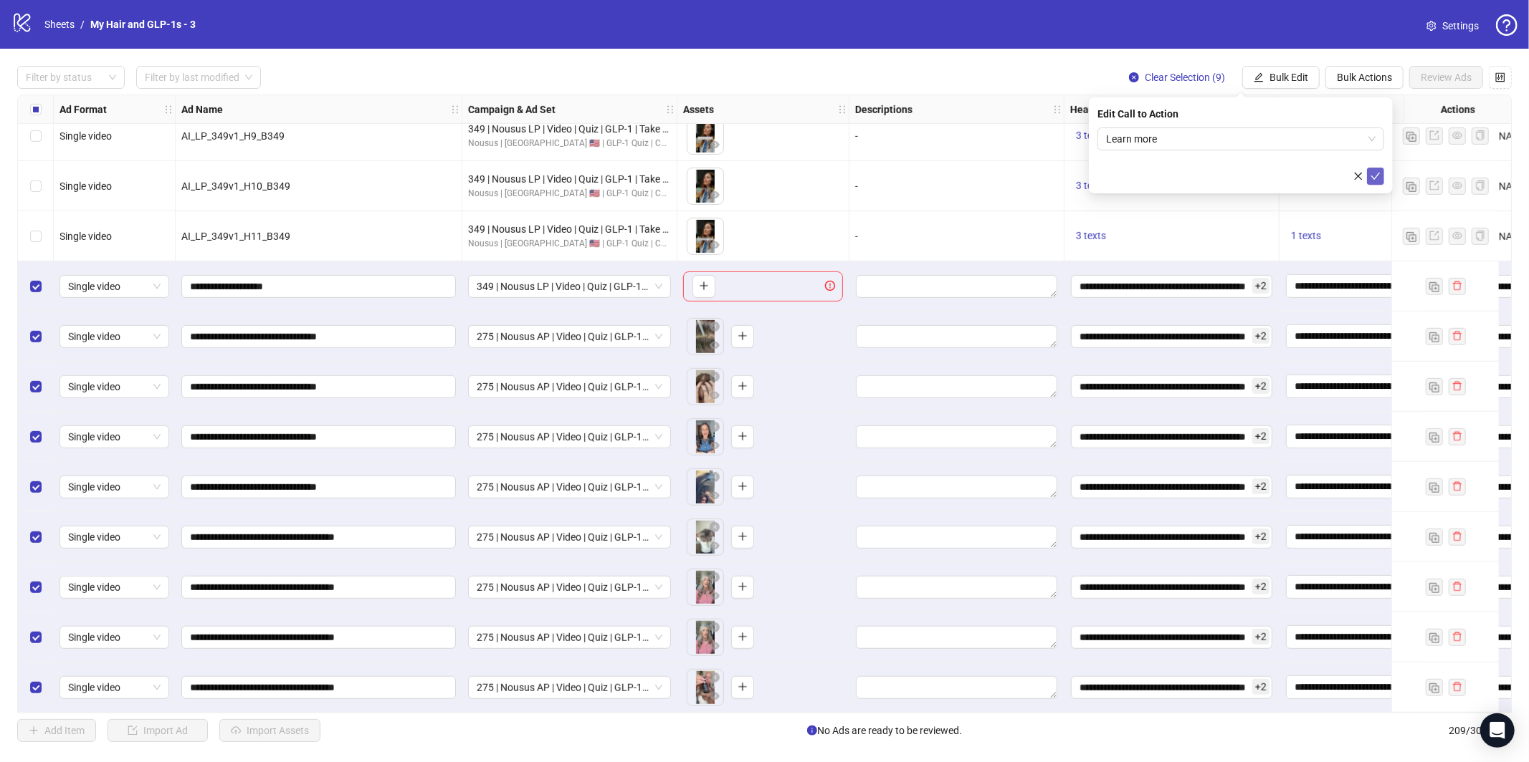
click at [1377, 175] on icon "check" at bounding box center [1375, 176] width 10 height 10
click at [957, 733] on span "Select All" at bounding box center [971, 730] width 39 height 11
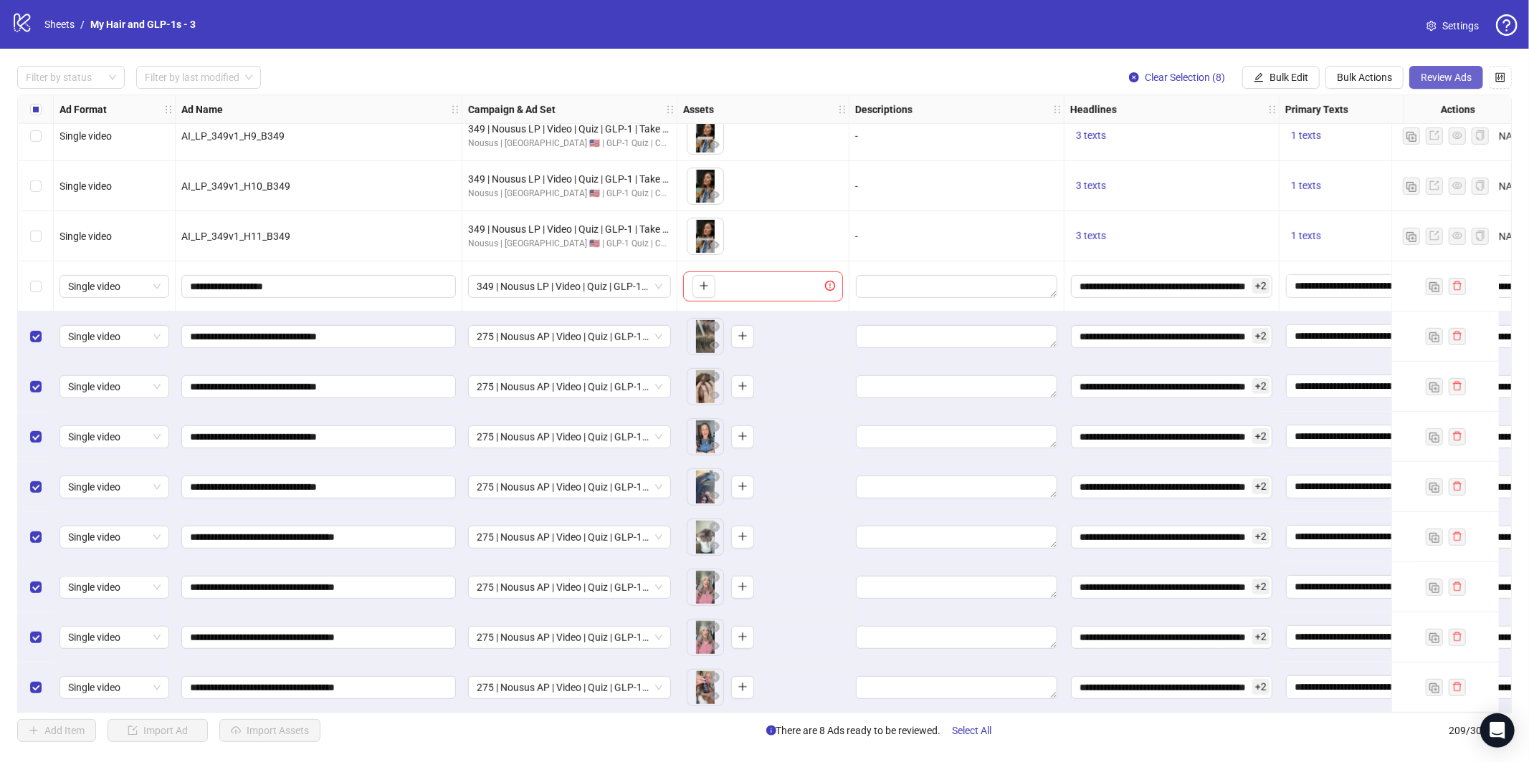
click at [1450, 77] on span "Review Ads" at bounding box center [1445, 77] width 51 height 11
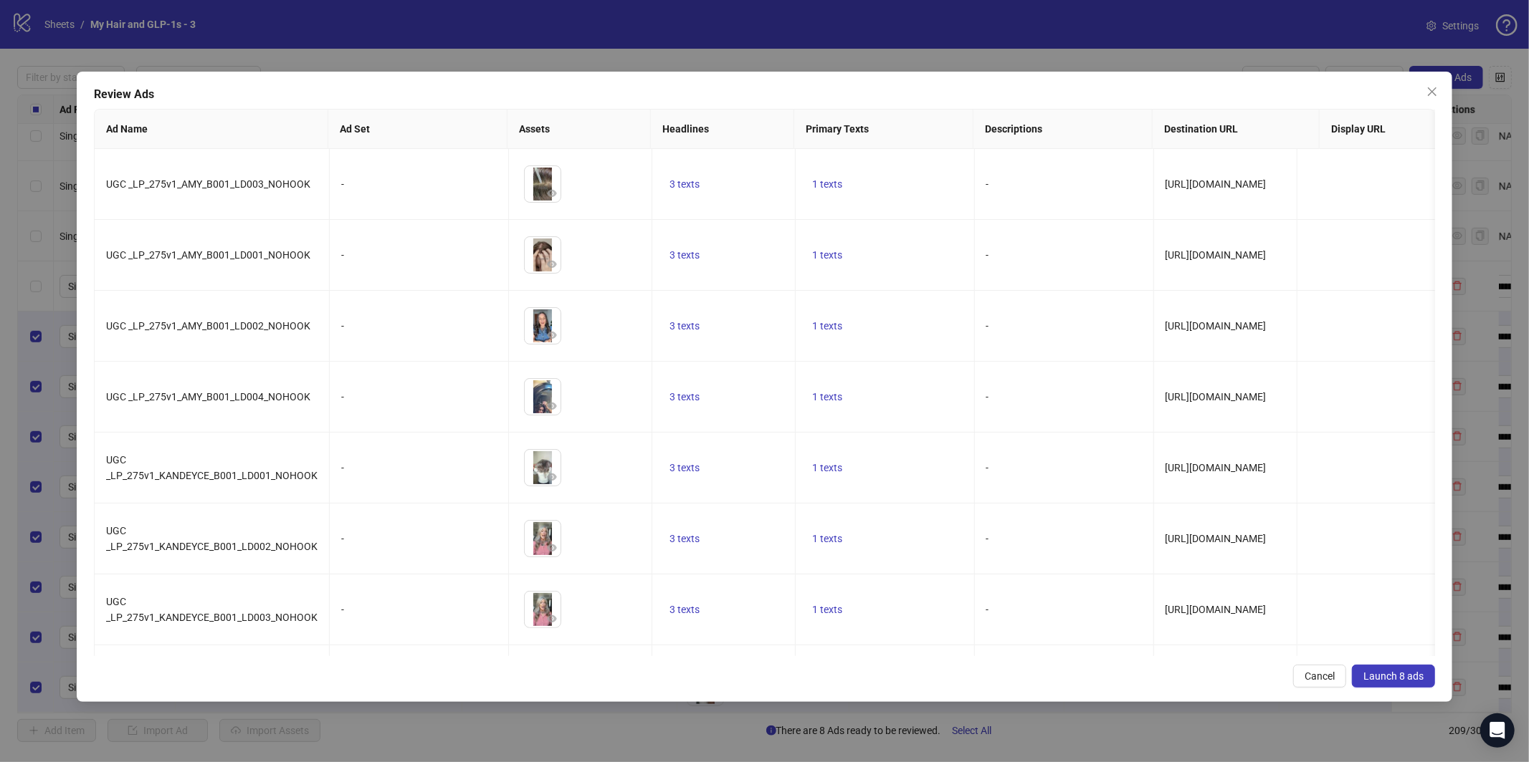
click at [1384, 676] on span "Launch 8 ads" at bounding box center [1393, 676] width 60 height 11
